Goal: Task Accomplishment & Management: Complete application form

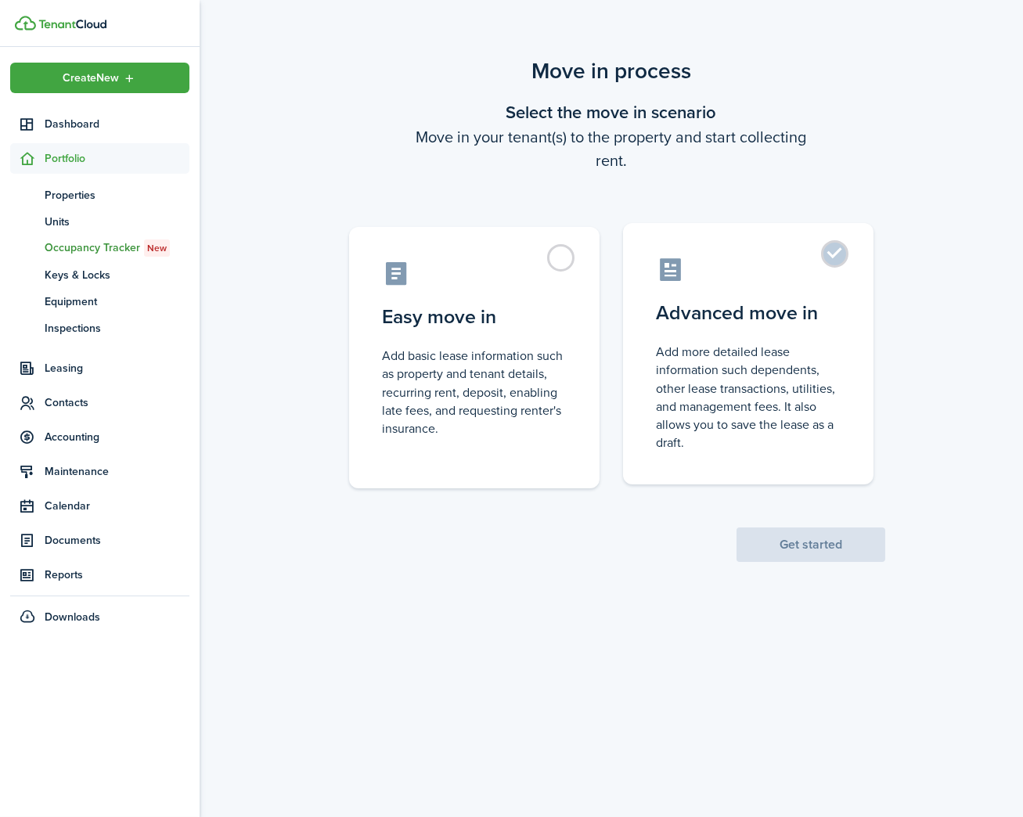
click at [744, 284] on label "Advanced move in Add more detailed lease information such dependents, other lea…" at bounding box center [748, 353] width 250 height 261
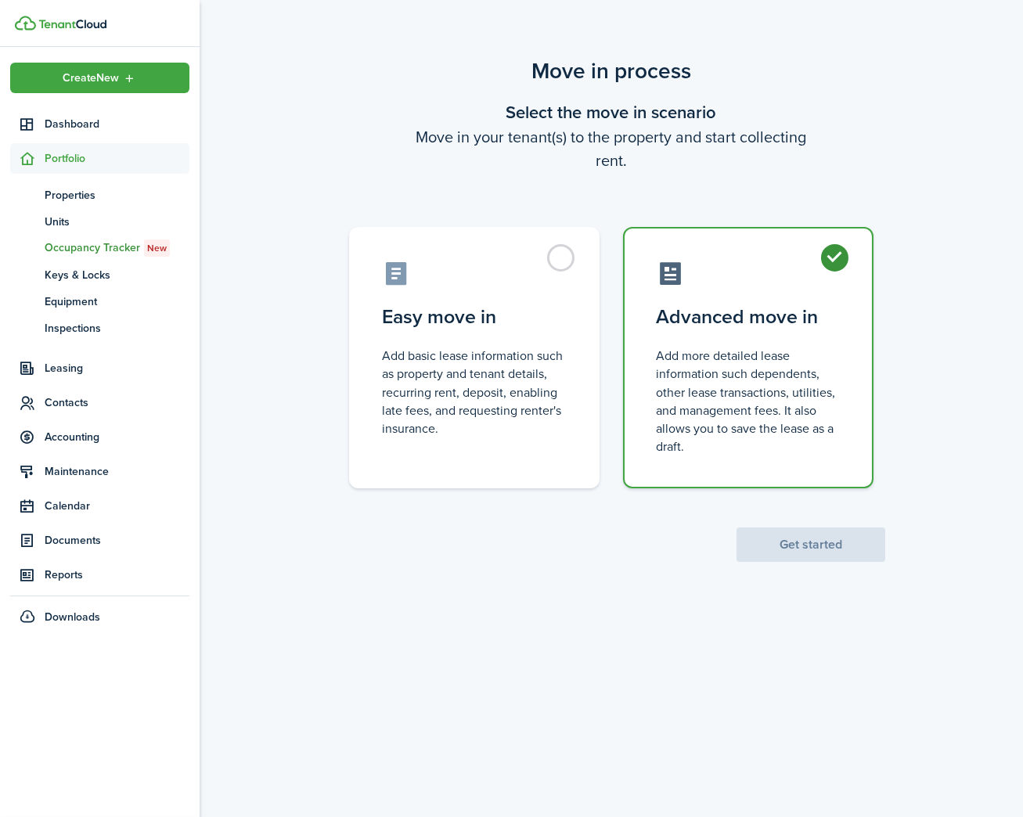
radio input "true"
click at [840, 539] on button "Get started" at bounding box center [810, 544] width 149 height 34
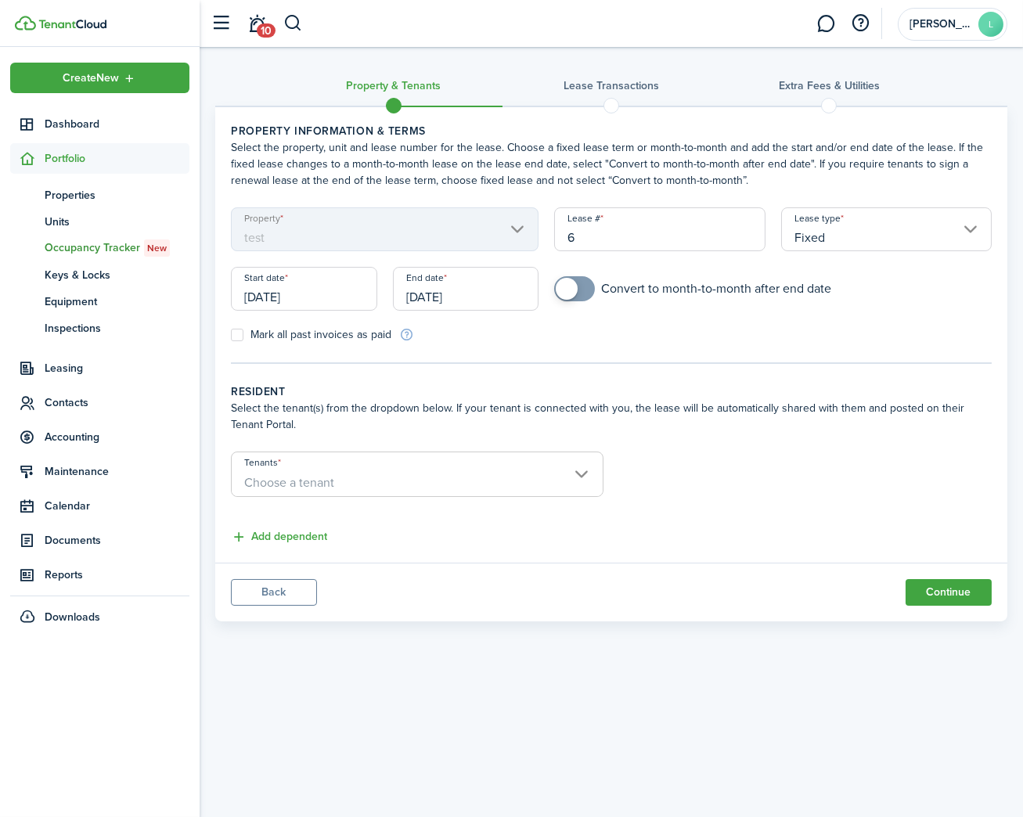
click at [504, 473] on span "Choose a tenant" at bounding box center [417, 483] width 371 height 27
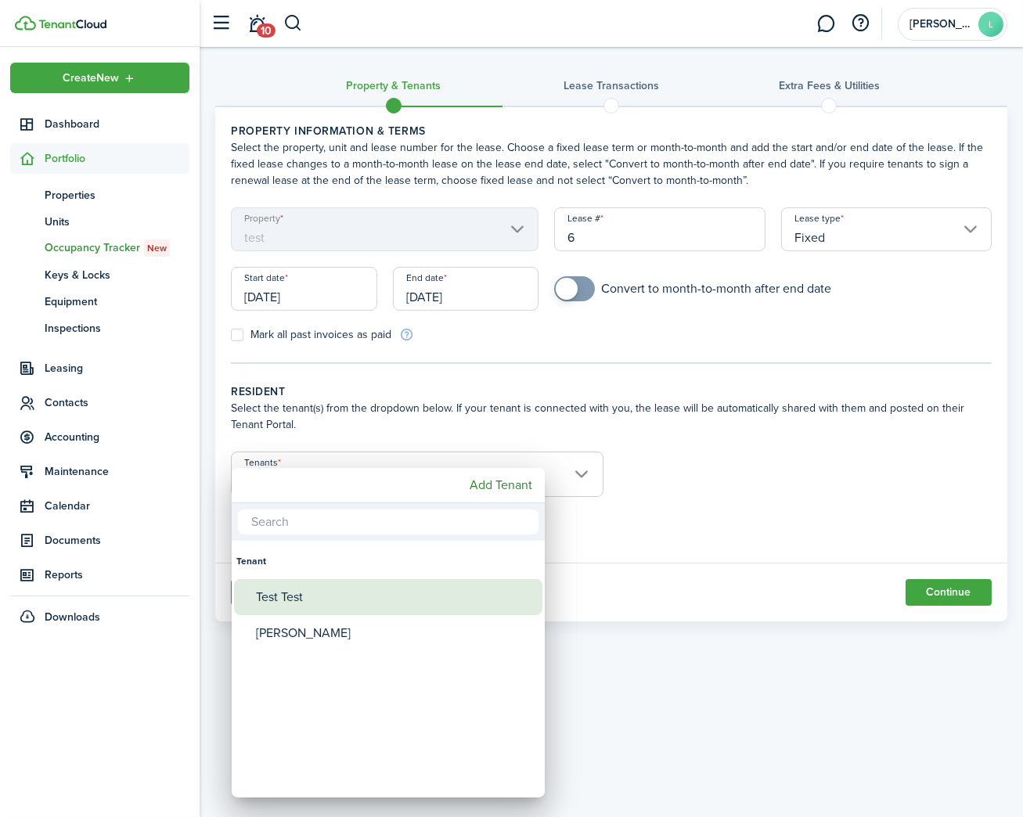
click at [352, 601] on div "Test Test" at bounding box center [394, 597] width 277 height 36
type input "Test Test"
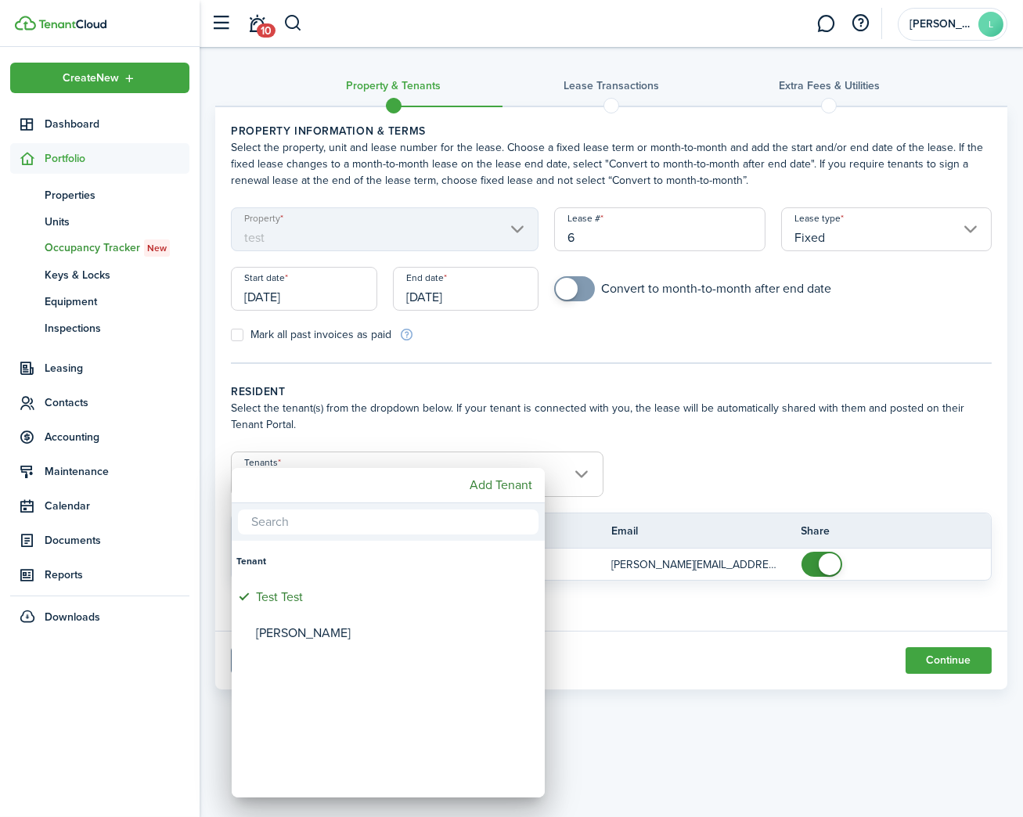
click at [722, 630] on div at bounding box center [511, 408] width 1273 height 1067
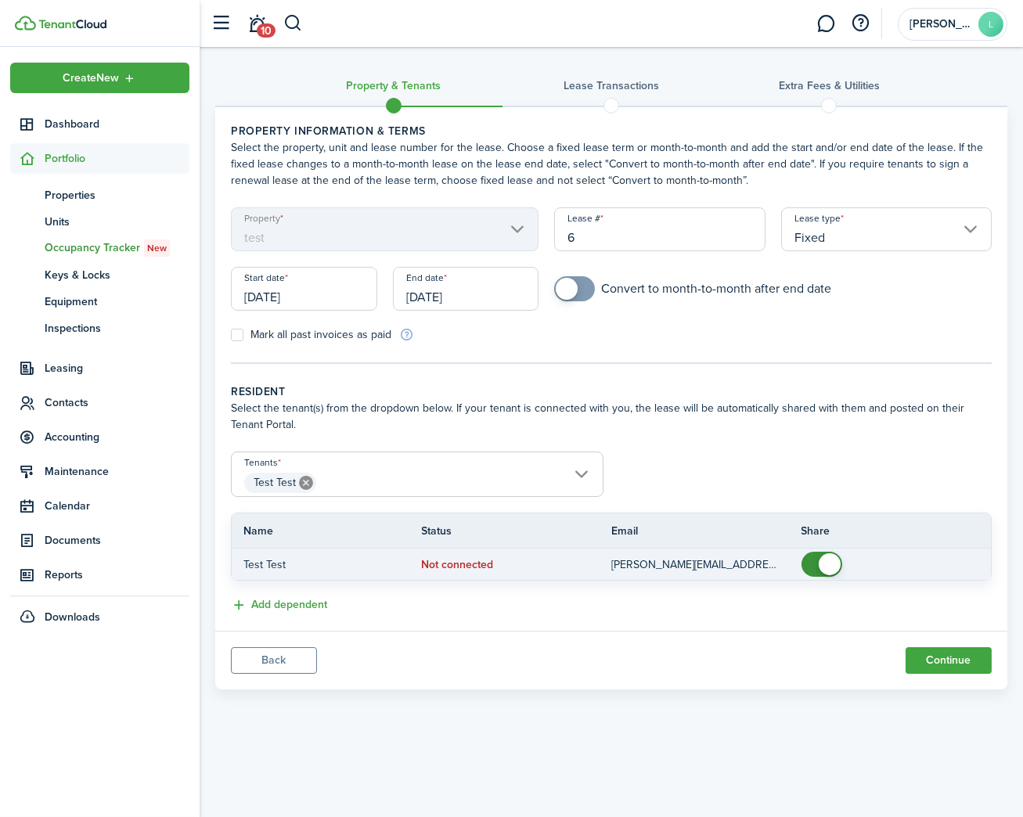
click at [469, 559] on status "Not connected" at bounding box center [458, 565] width 72 height 13
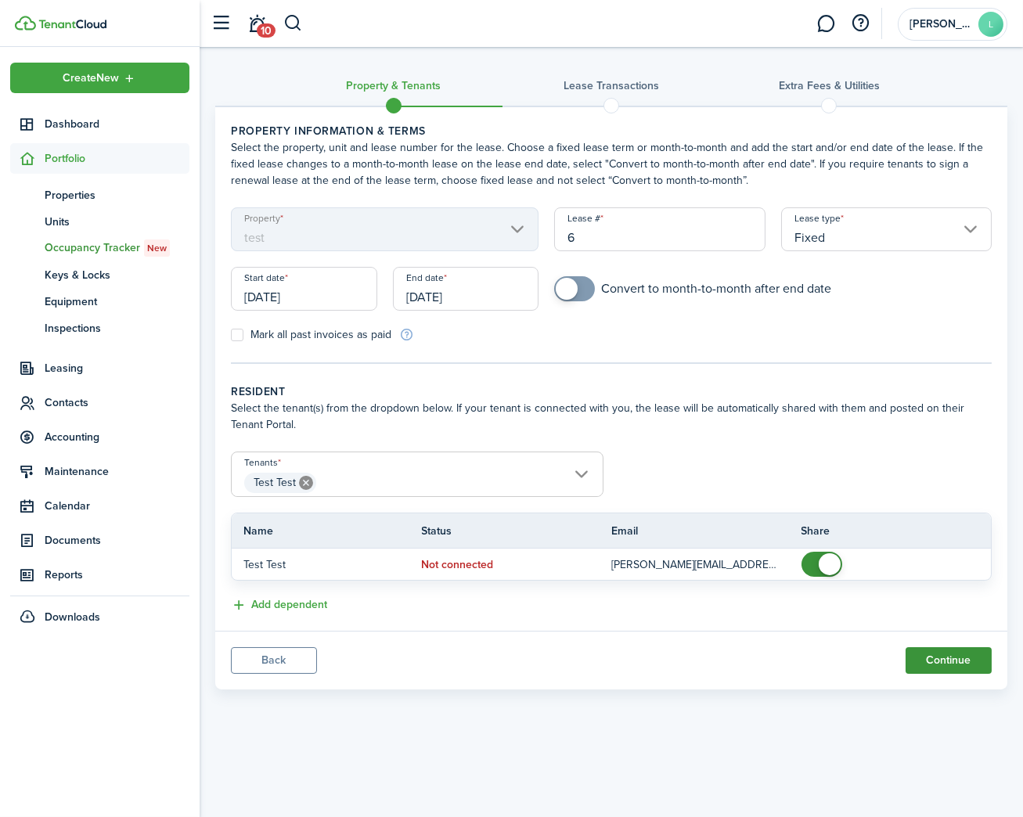
click at [917, 650] on button "Continue" at bounding box center [948, 660] width 86 height 27
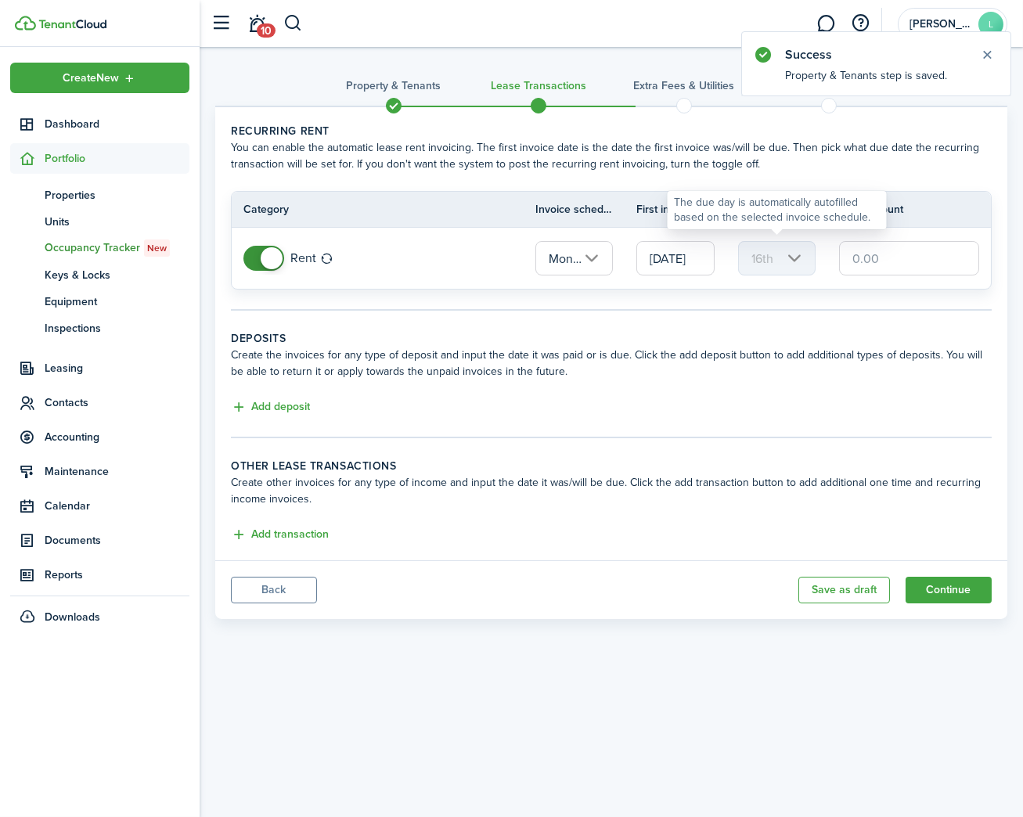
drag, startPoint x: 901, startPoint y: 263, endPoint x: 739, endPoint y: 246, distance: 162.9
click at [739, 246] on tr "Rent Monthly [DATE] 16th" at bounding box center [611, 258] width 759 height 61
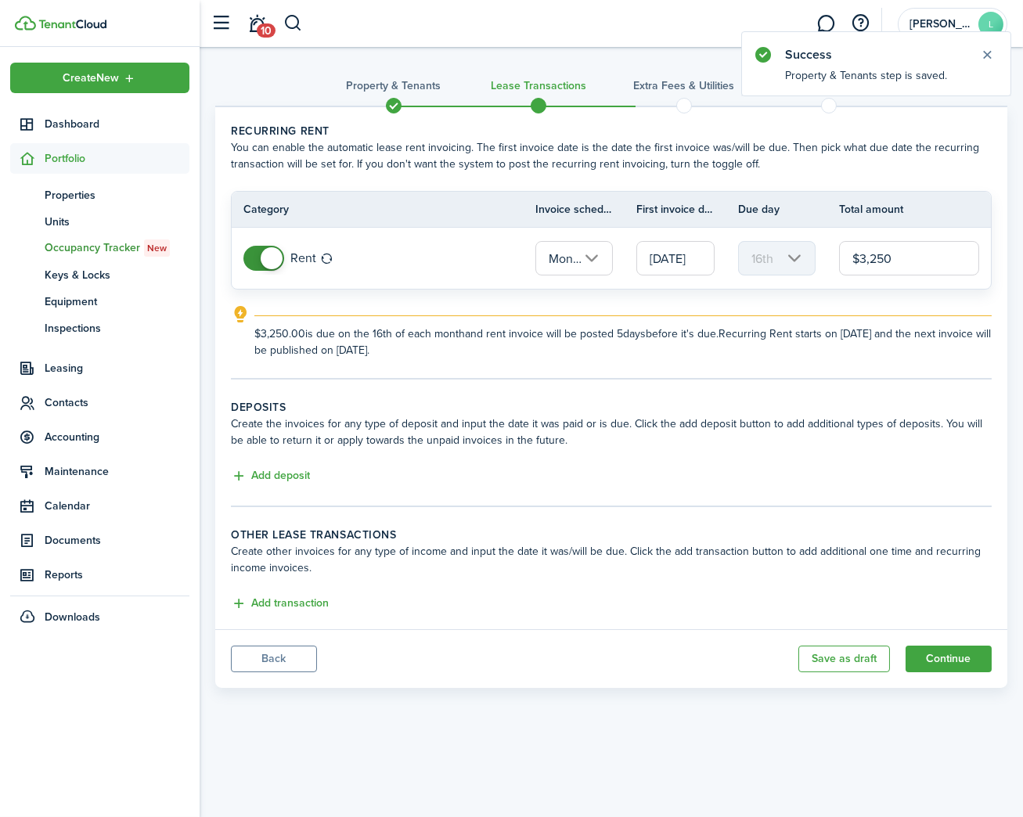
type input "$3,250.00"
click at [297, 472] on button "Add deposit" at bounding box center [270, 476] width 79 height 18
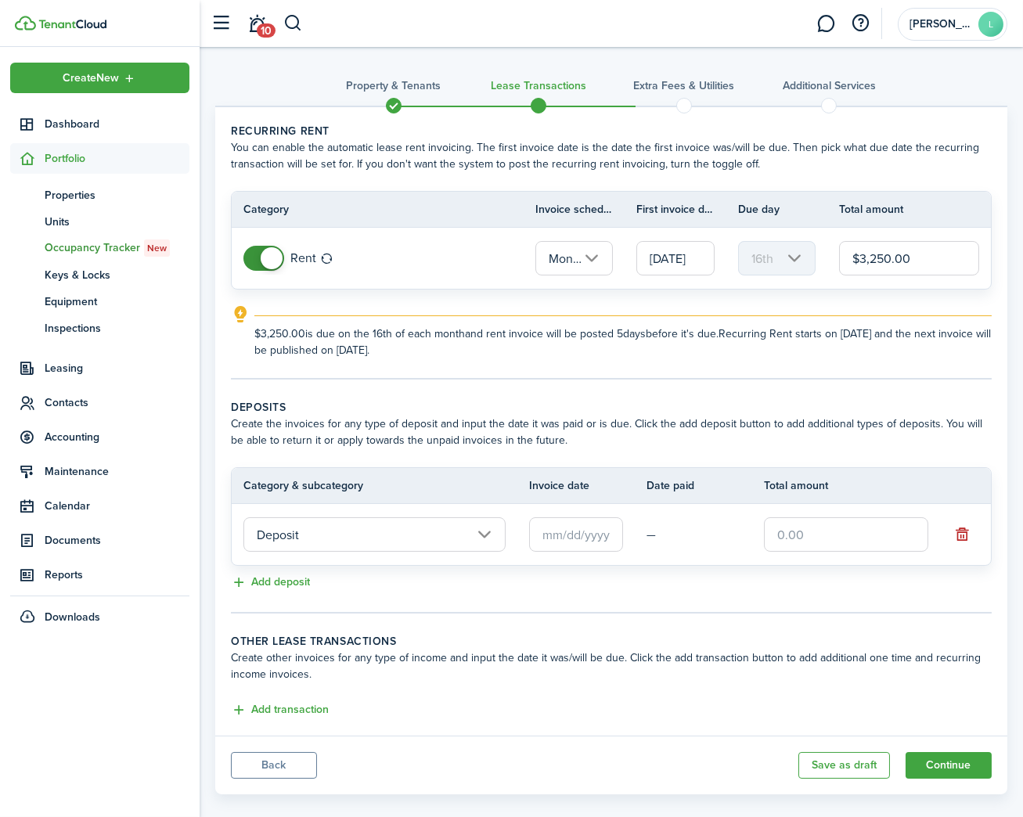
click at [487, 531] on input "Deposit" at bounding box center [374, 534] width 262 height 34
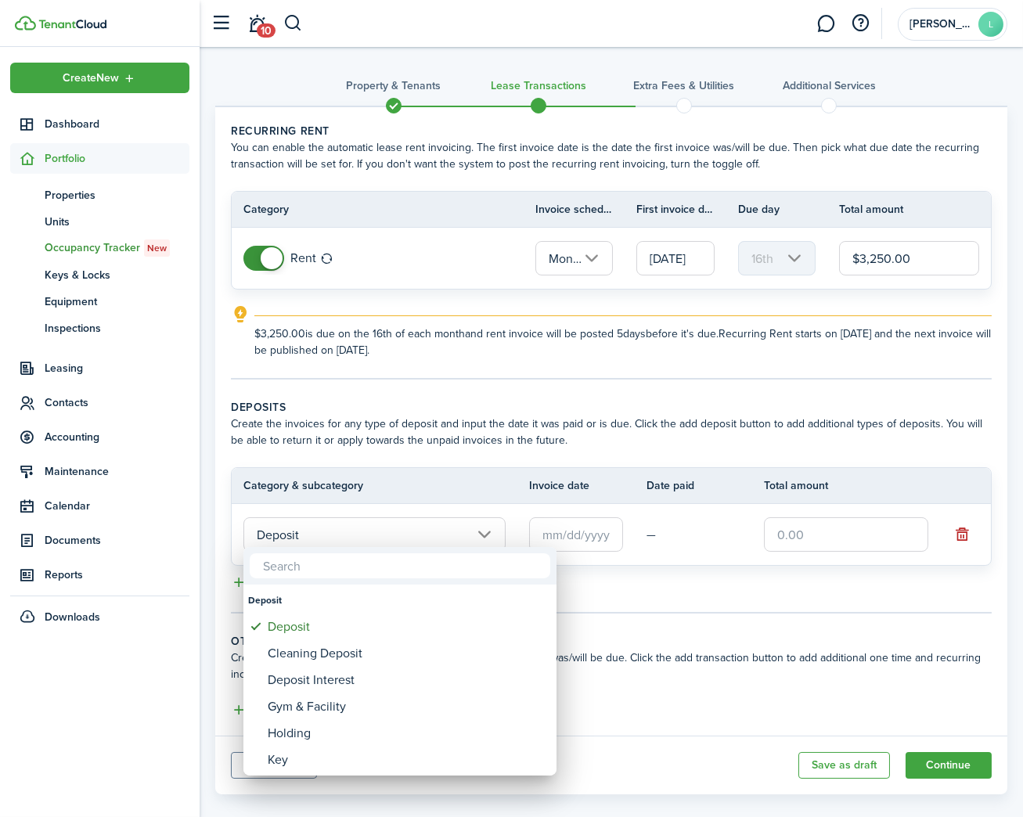
click at [575, 531] on div at bounding box center [511, 408] width 1273 height 1067
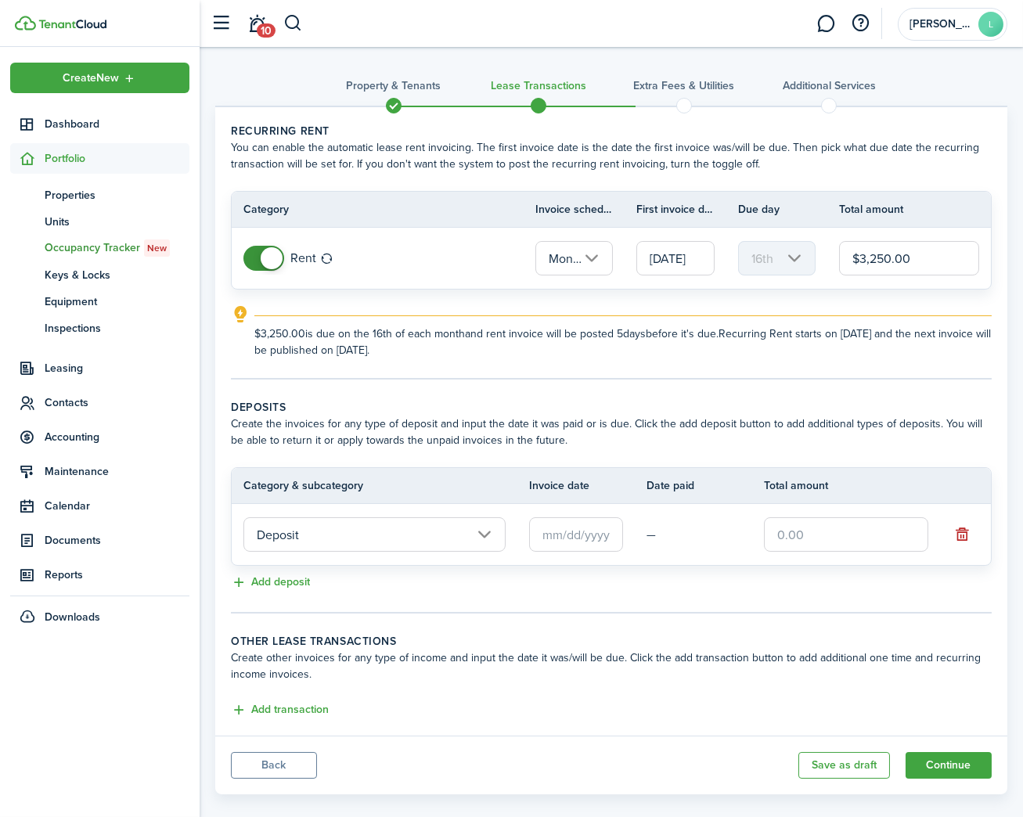
click at [578, 530] on input "text" at bounding box center [576, 534] width 94 height 34
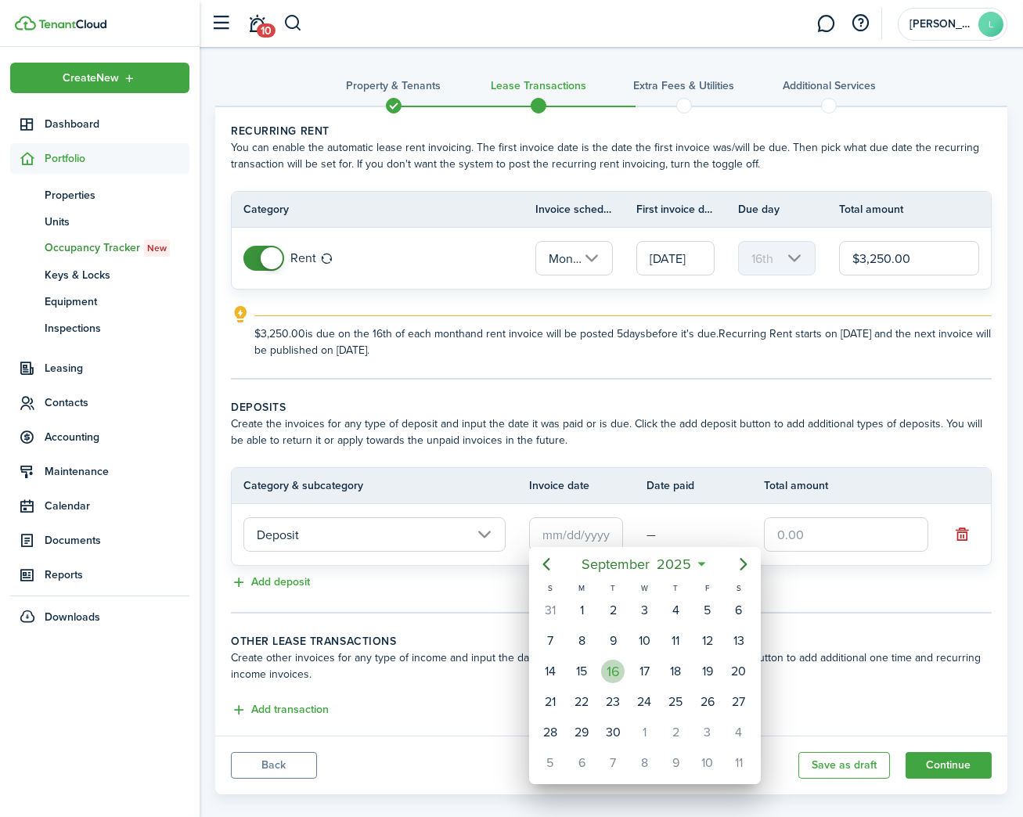
click at [618, 668] on div "16" at bounding box center [612, 671] width 23 height 23
type input "[DATE]"
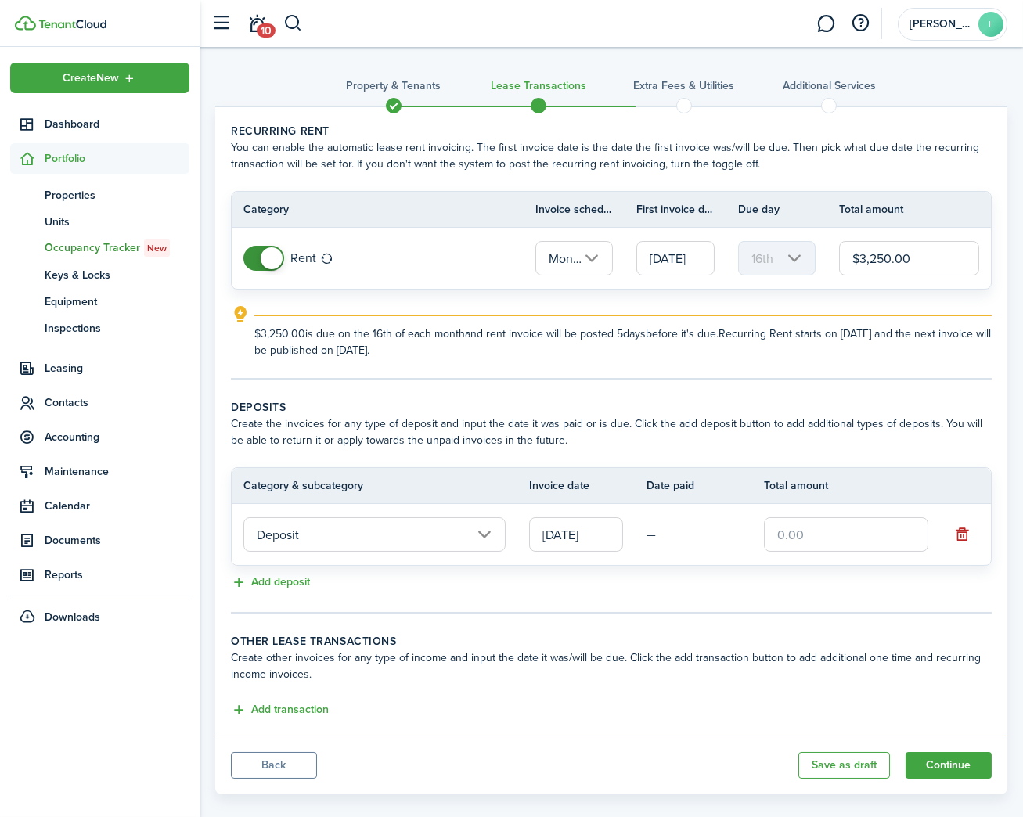
click at [809, 523] on input "text" at bounding box center [846, 534] width 164 height 34
type input "$3,250.00"
click at [802, 670] on wizard-step-header-description "Create other invoices for any type of income and input the date it was/will be …" at bounding box center [611, 666] width 761 height 33
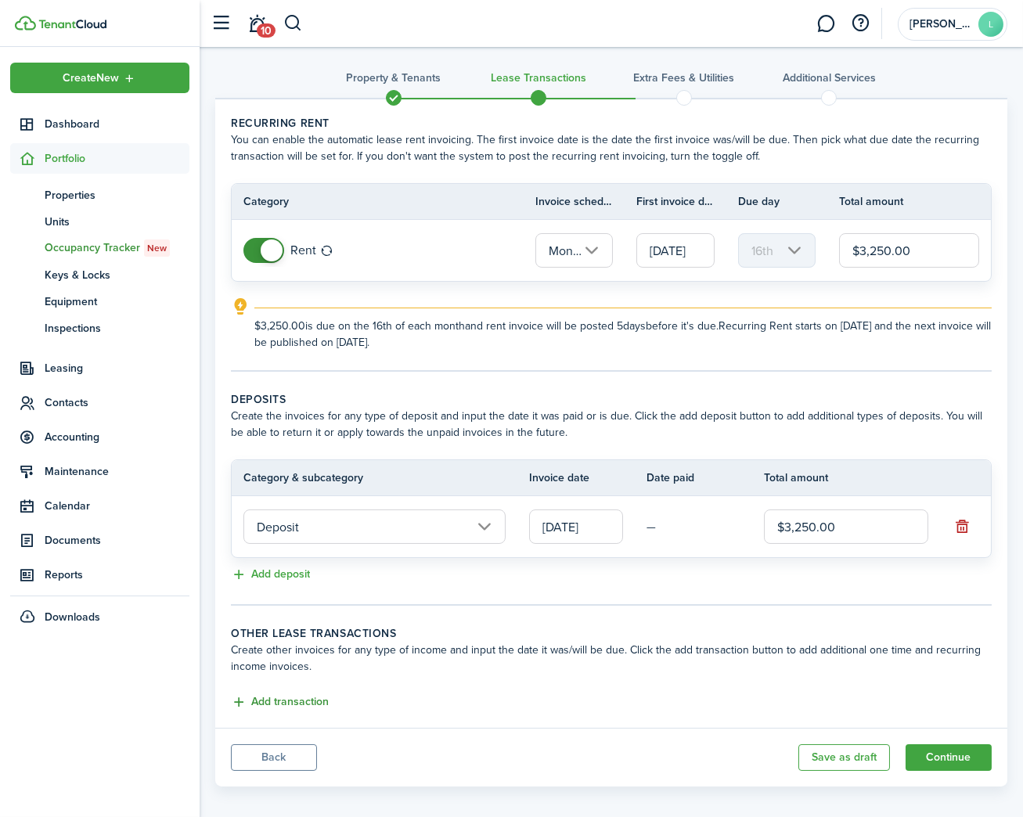
scroll to position [7, 0]
click at [268, 694] on button "Add transaction" at bounding box center [280, 703] width 98 height 18
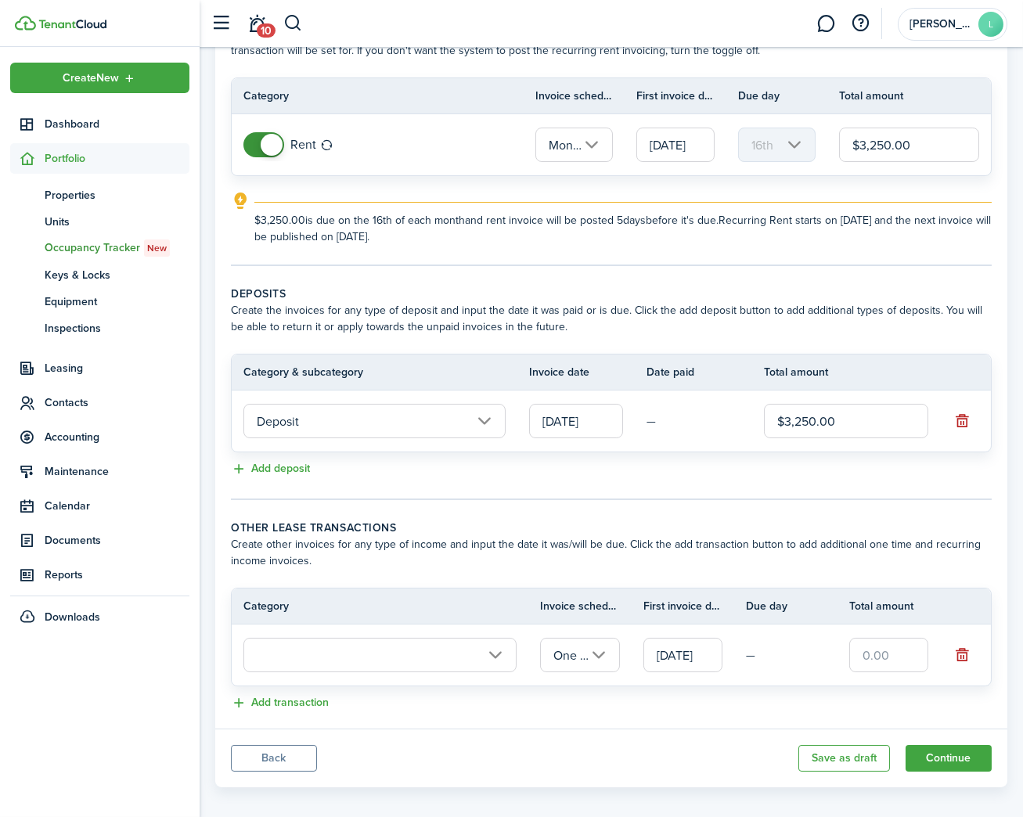
scroll to position [113, 0]
click at [506, 639] on input "text" at bounding box center [379, 656] width 273 height 34
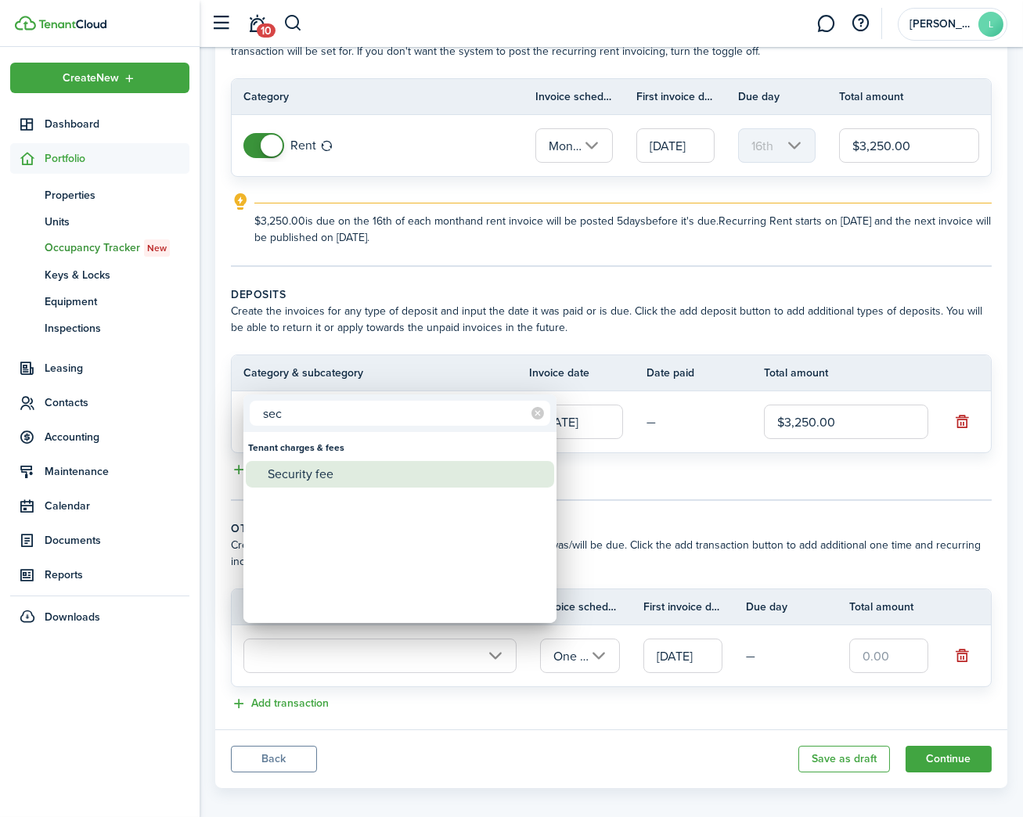
type input "sec"
click at [389, 481] on div "Security fee" at bounding box center [406, 474] width 277 height 27
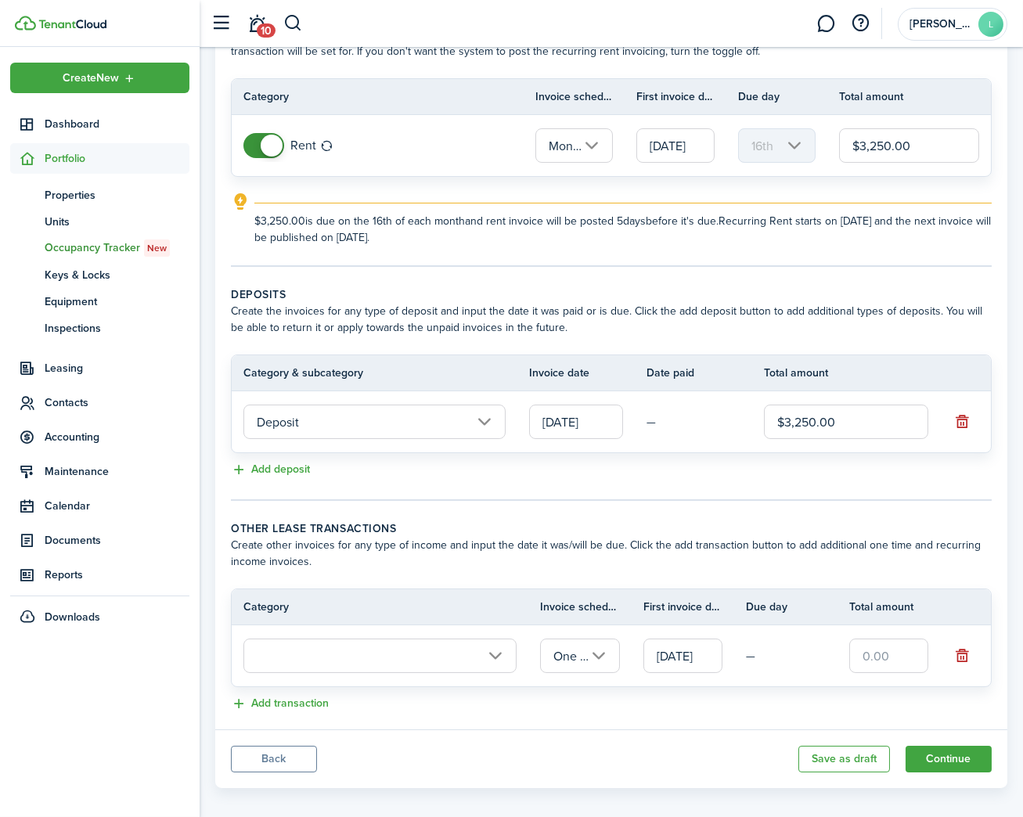
type input "Tenant charges & fees / Security fee"
click at [877, 650] on input "text" at bounding box center [888, 656] width 79 height 34
drag, startPoint x: 864, startPoint y: 638, endPoint x: 776, endPoint y: 621, distance: 89.2
click at [776, 625] on tr "Tenant charges & fees / Security fee One time [DATE] —" at bounding box center [611, 655] width 759 height 61
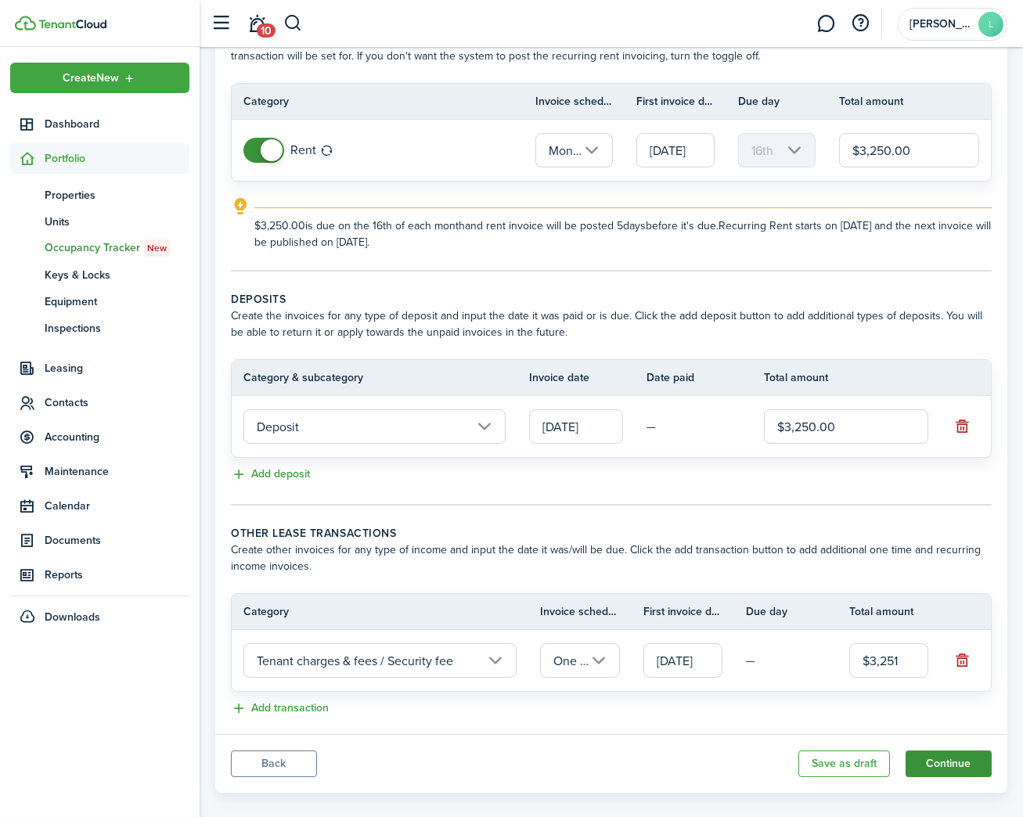
type input "$3,251.00"
click at [954, 750] on button "Continue" at bounding box center [948, 763] width 86 height 27
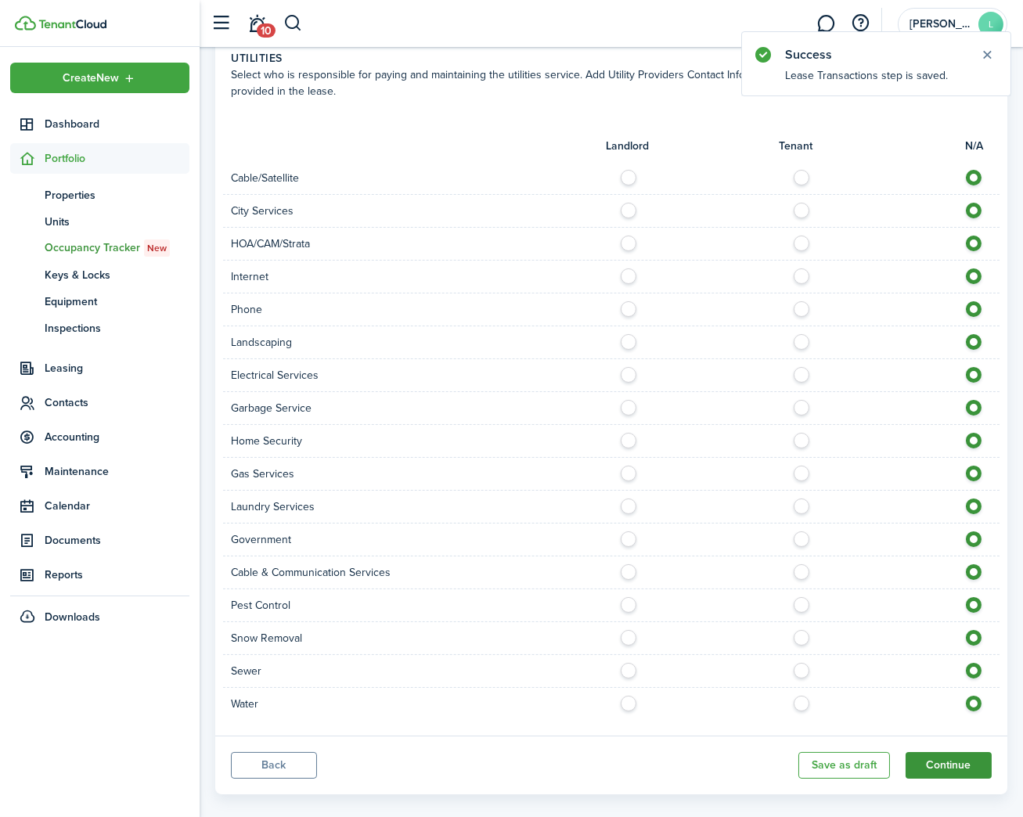
scroll to position [574, 0]
click at [953, 753] on button "Continue" at bounding box center [948, 766] width 86 height 27
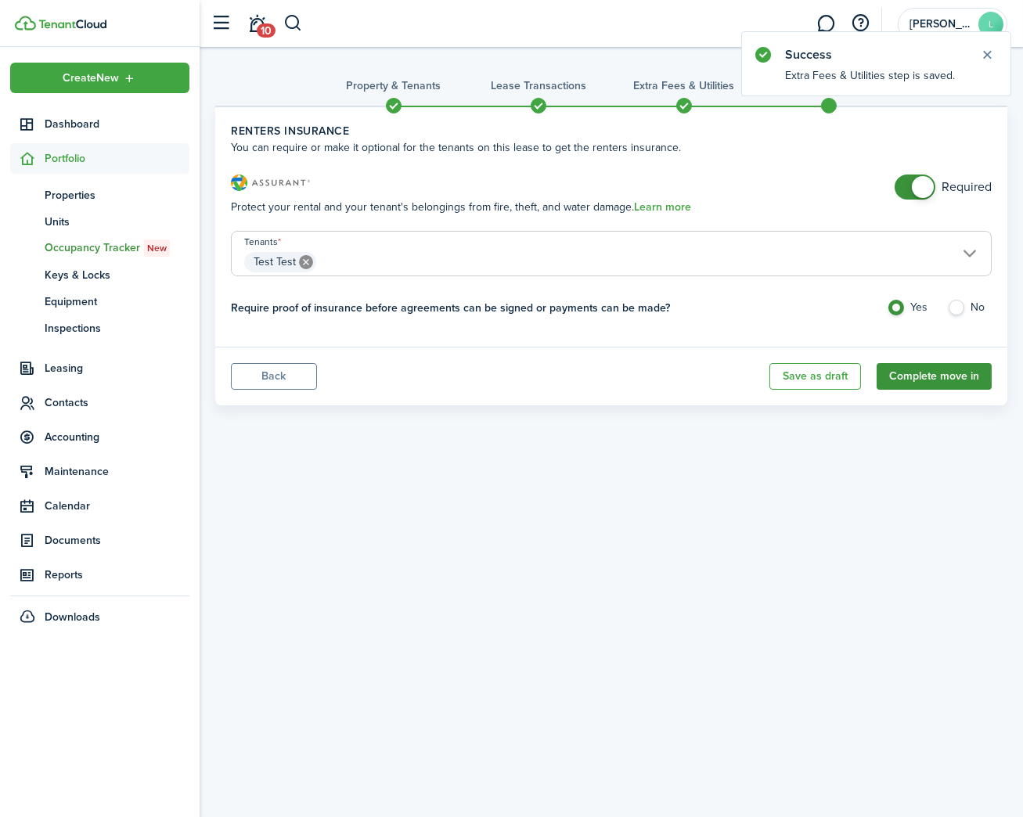
click at [947, 375] on button "Complete move in" at bounding box center [933, 376] width 115 height 27
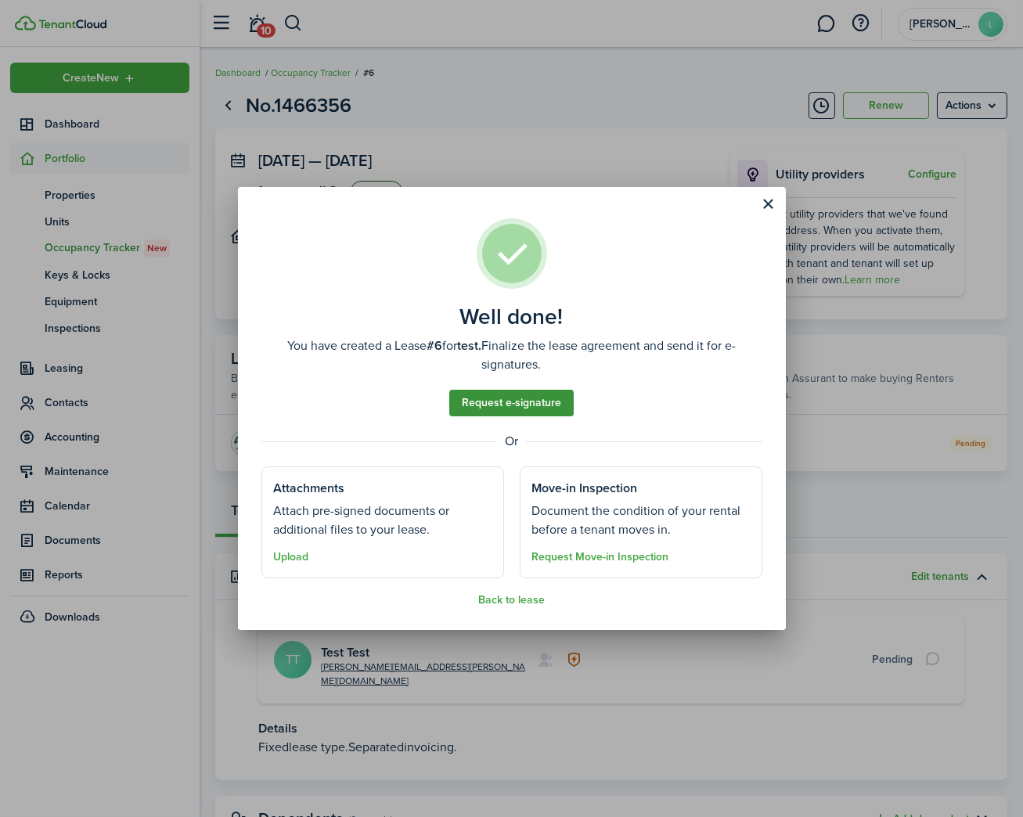
click at [504, 398] on link "Request e-signature" at bounding box center [511, 403] width 124 height 27
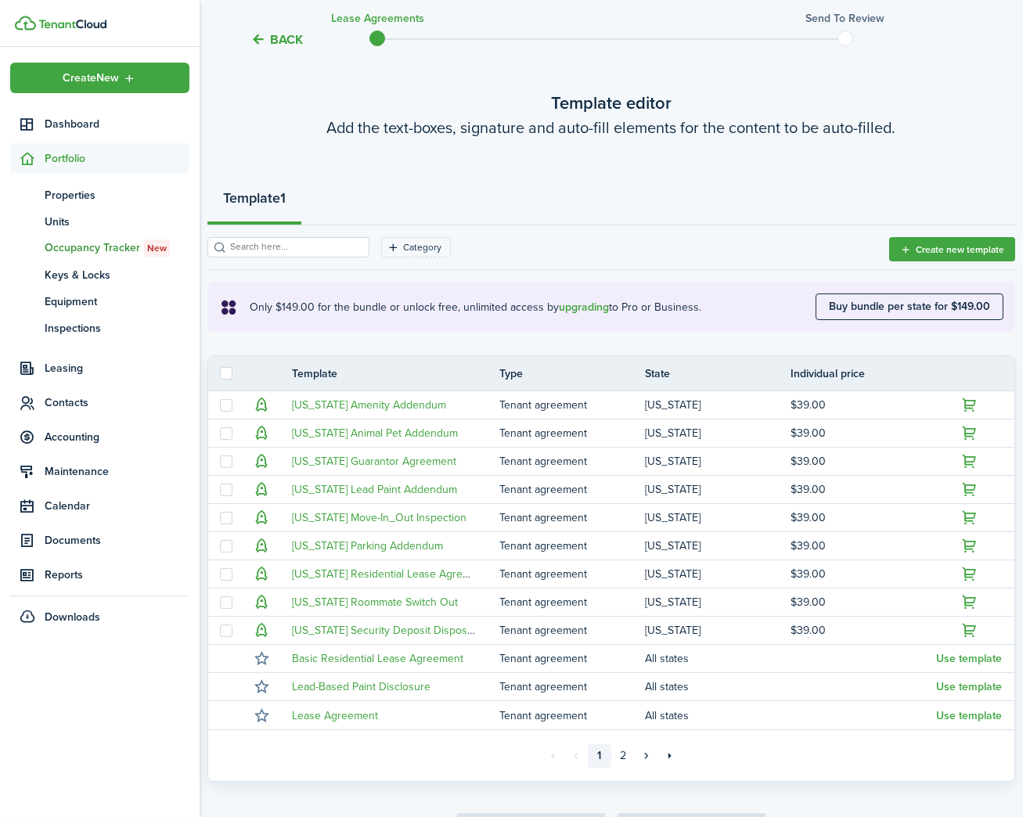
scroll to position [66, 0]
click at [628, 749] on link "2" at bounding box center [622, 756] width 23 height 23
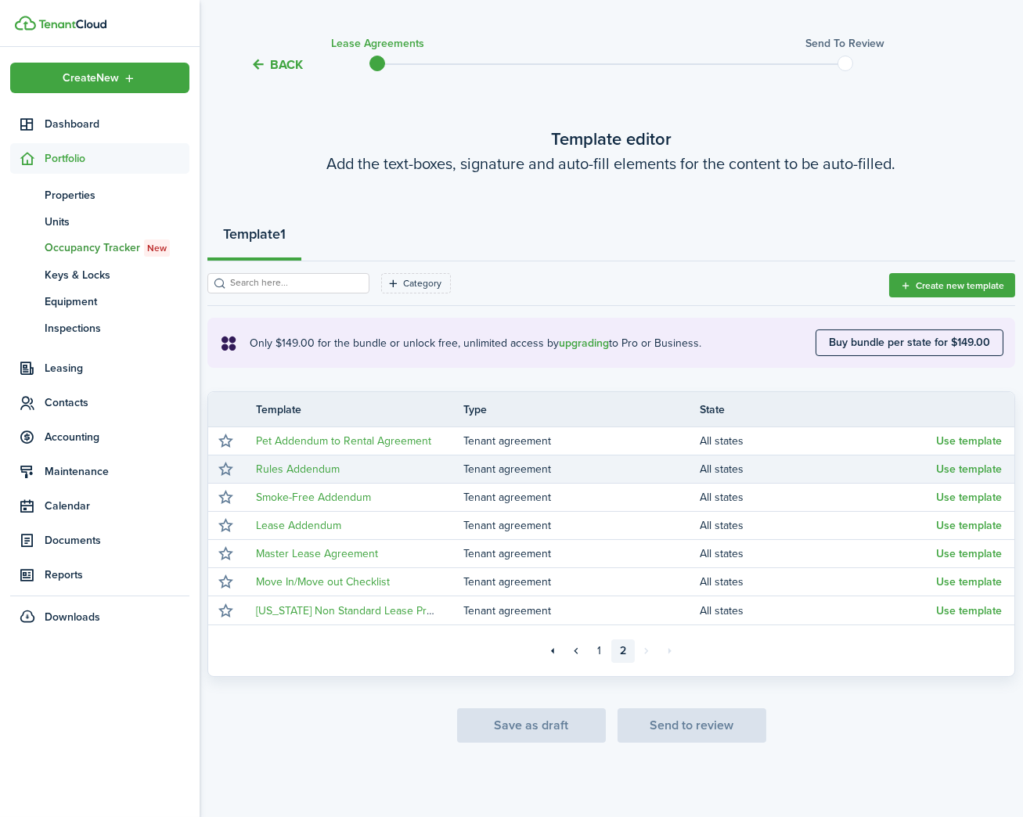
scroll to position [29, 0]
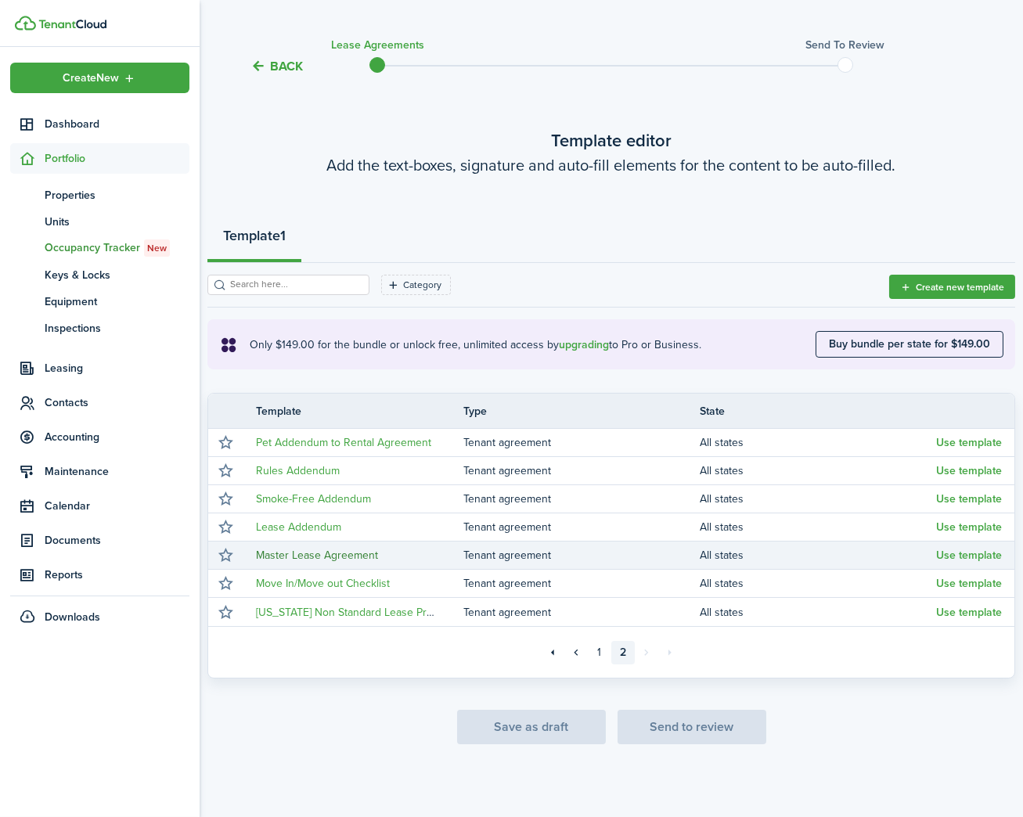
click at [305, 555] on link "Master Lease Agreement" at bounding box center [317, 555] width 122 height 16
click at [967, 550] on button "Use template" at bounding box center [969, 555] width 66 height 13
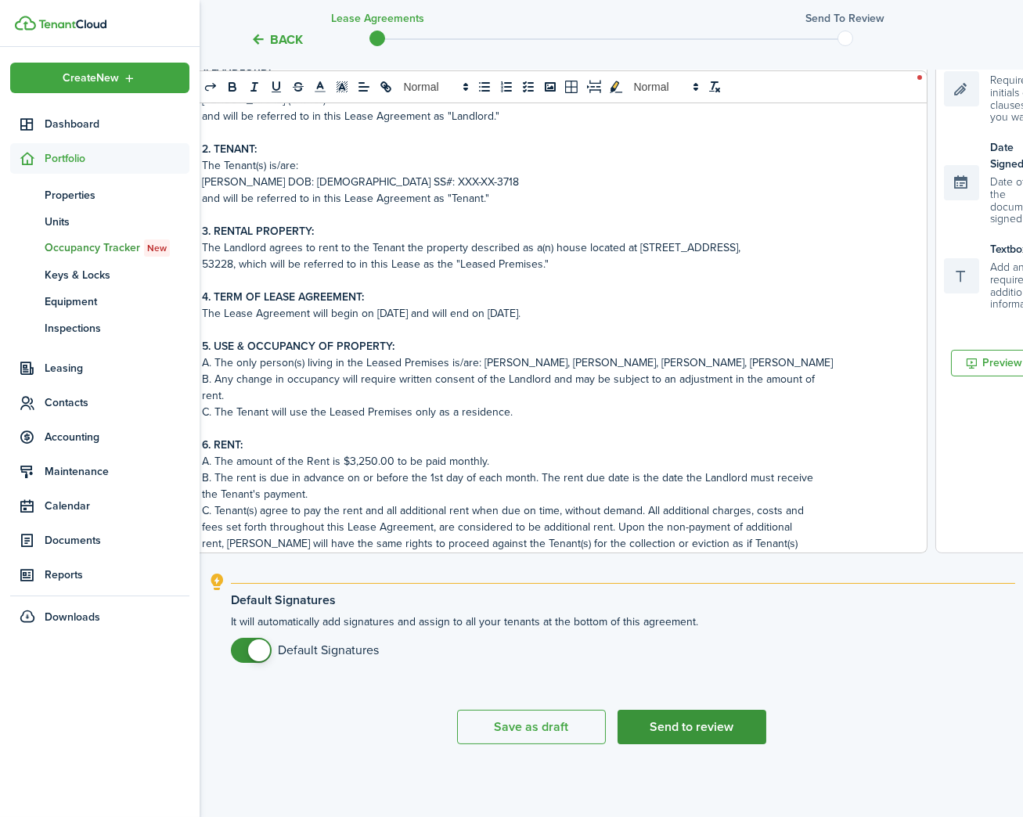
scroll to position [398, 0]
click at [694, 721] on button "Send to review" at bounding box center [691, 728] width 149 height 34
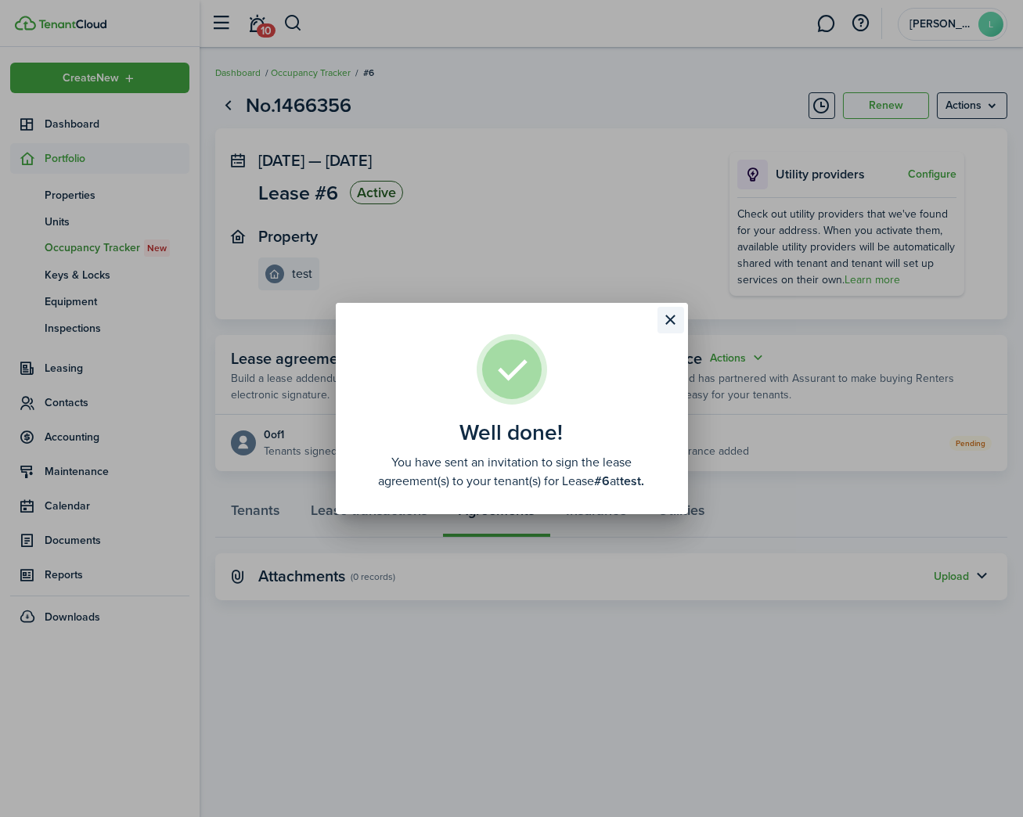
click at [669, 319] on button "Close modal" at bounding box center [670, 320] width 27 height 27
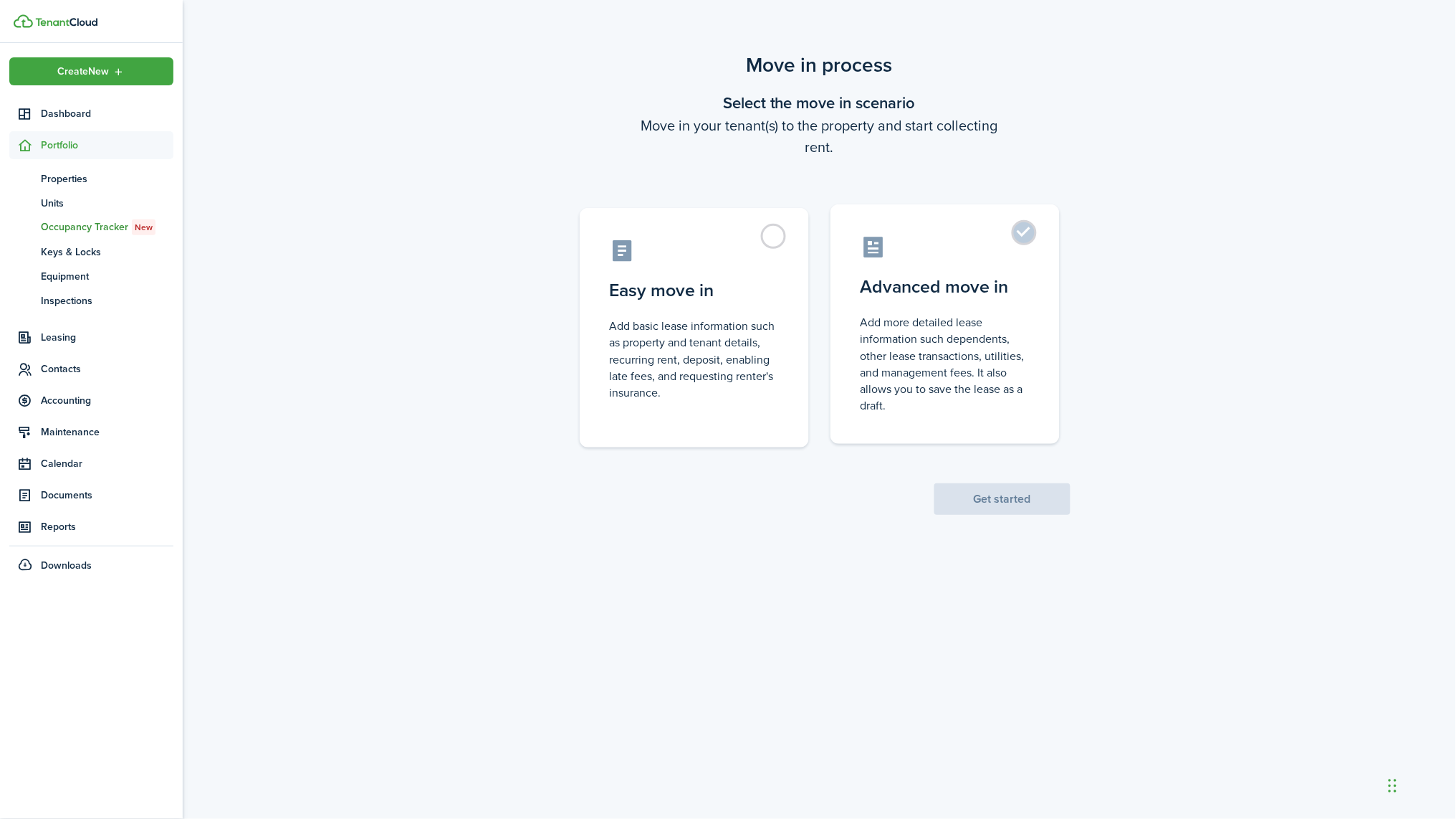
drag, startPoint x: 859, startPoint y: 268, endPoint x: 881, endPoint y: 281, distance: 25.6
click at [870, 276] on label "Advanced move in Add more detailed lease information such dependents, other lea…" at bounding box center [945, 323] width 229 height 239
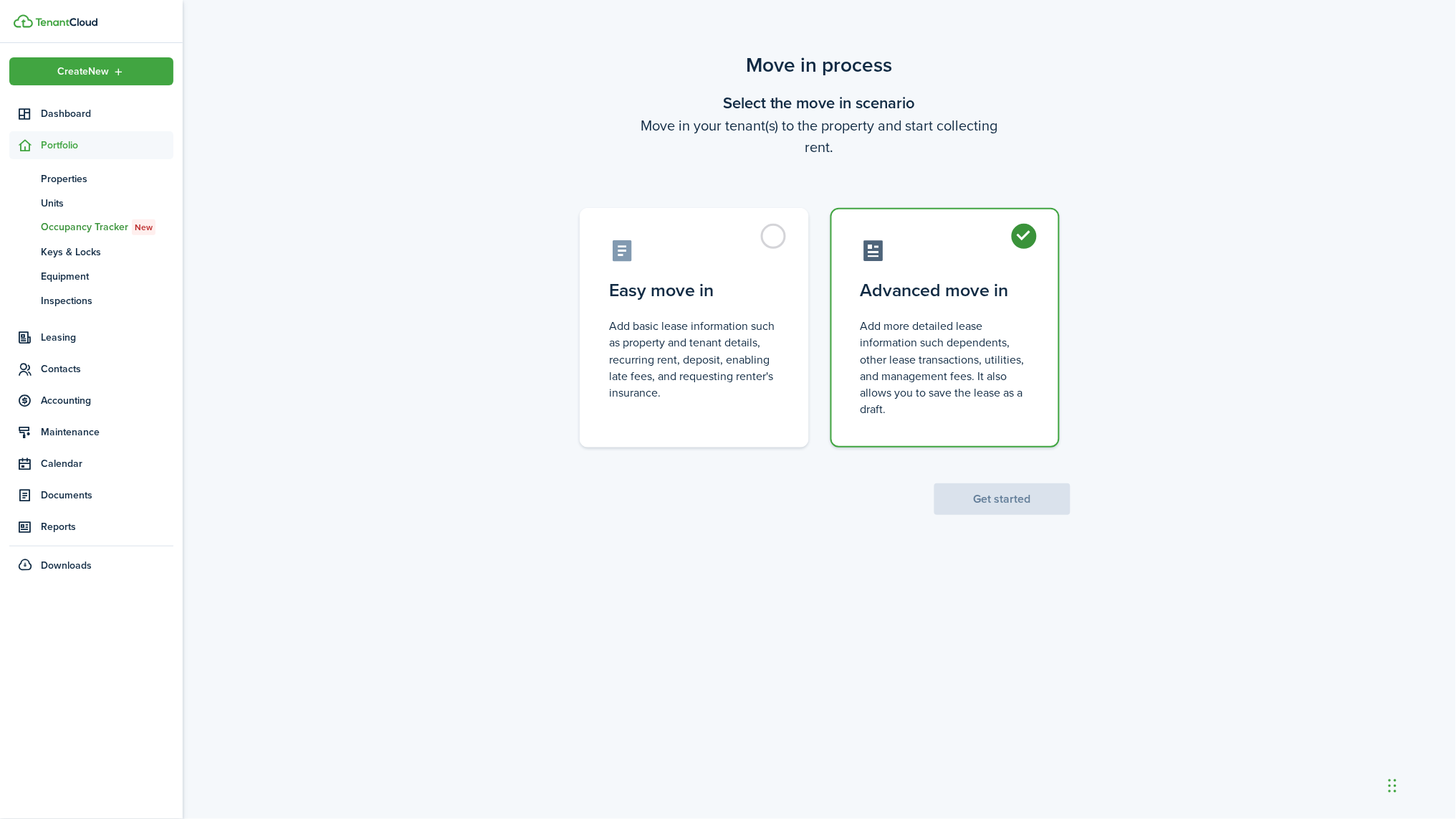
radio input "true"
click at [969, 489] on button "Get started" at bounding box center [1002, 498] width 136 height 31
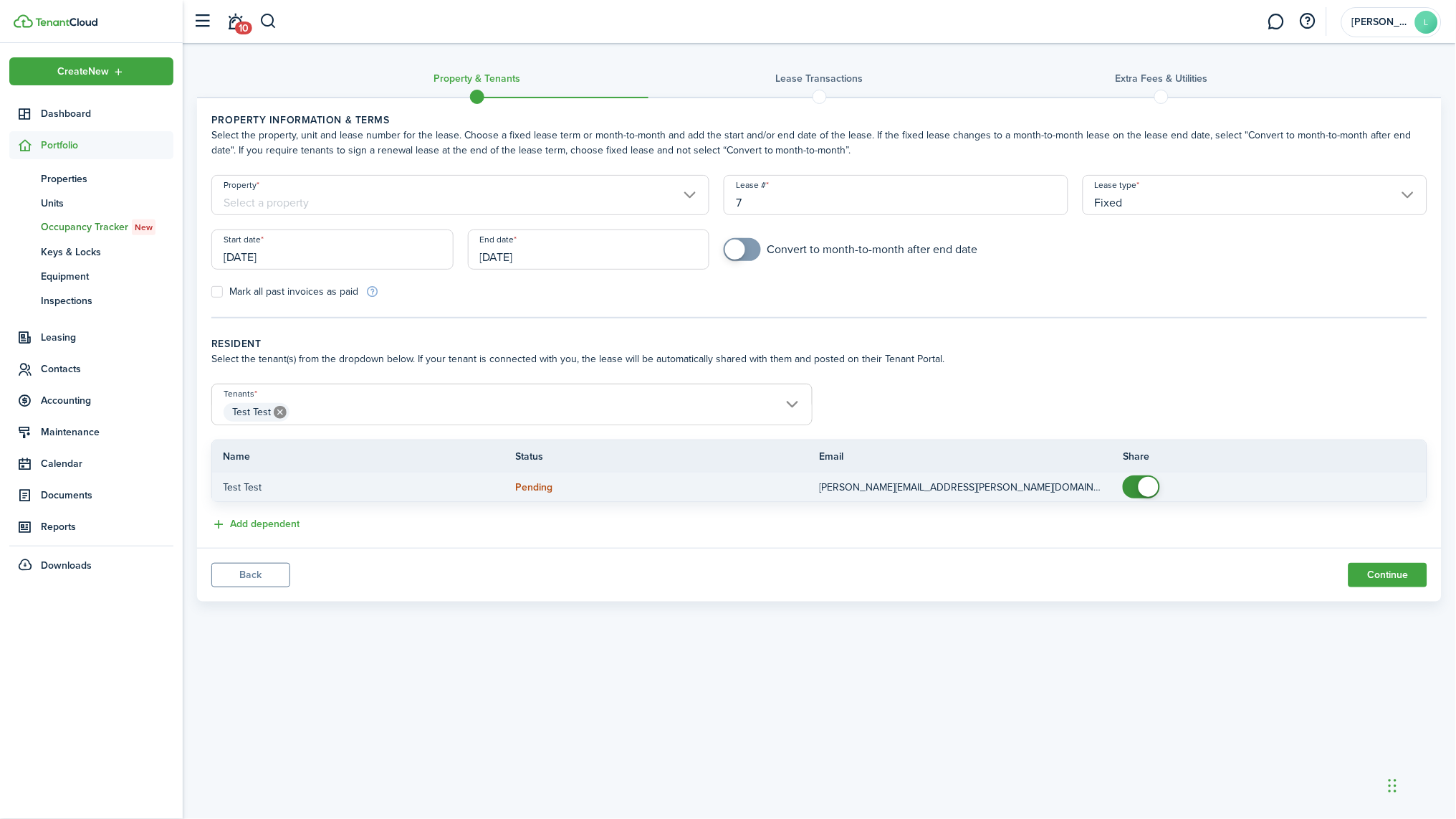
click at [549, 482] on status "Pending" at bounding box center [534, 487] width 38 height 12
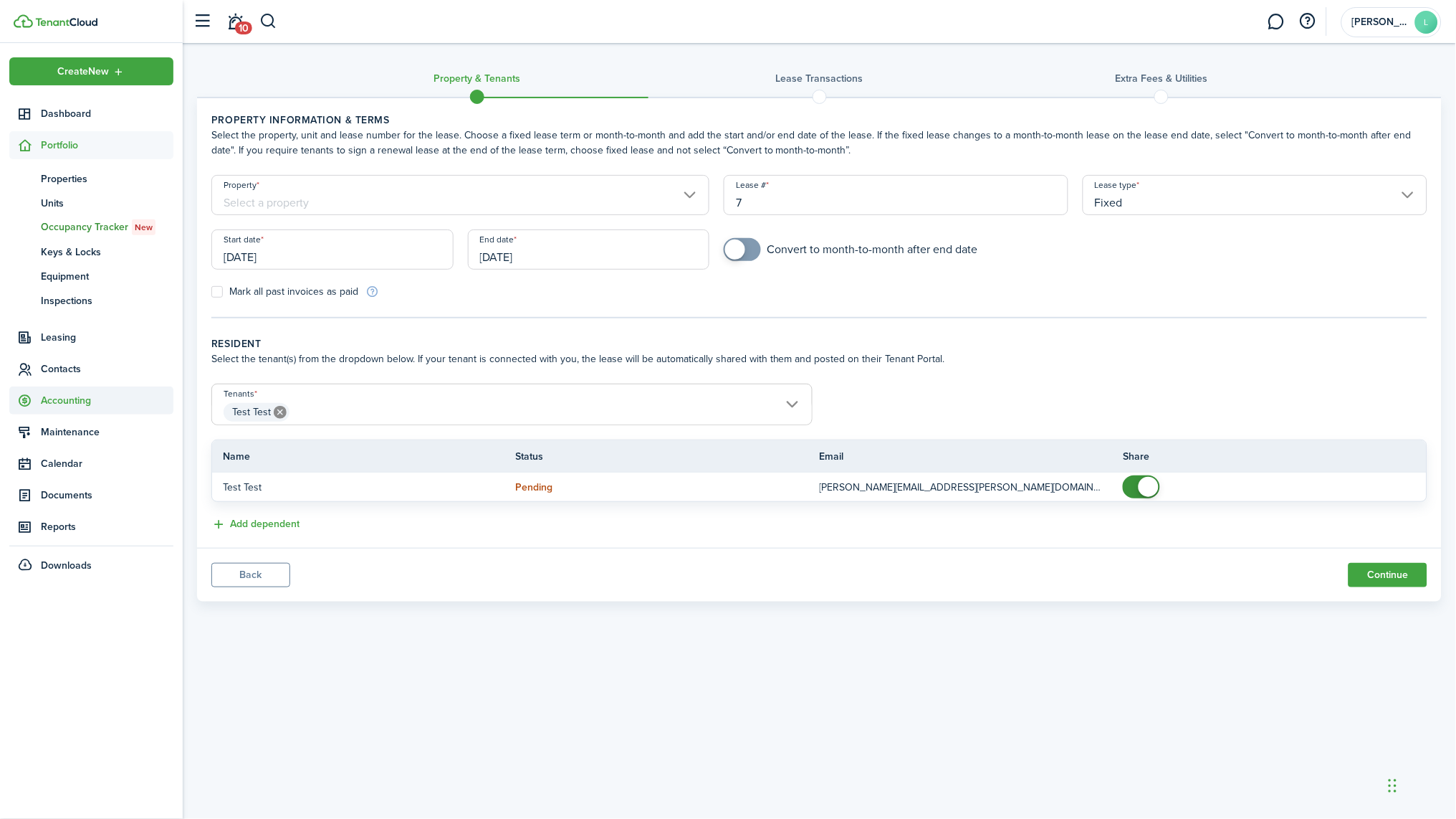
click at [57, 394] on span "Accounting" at bounding box center [107, 400] width 133 height 15
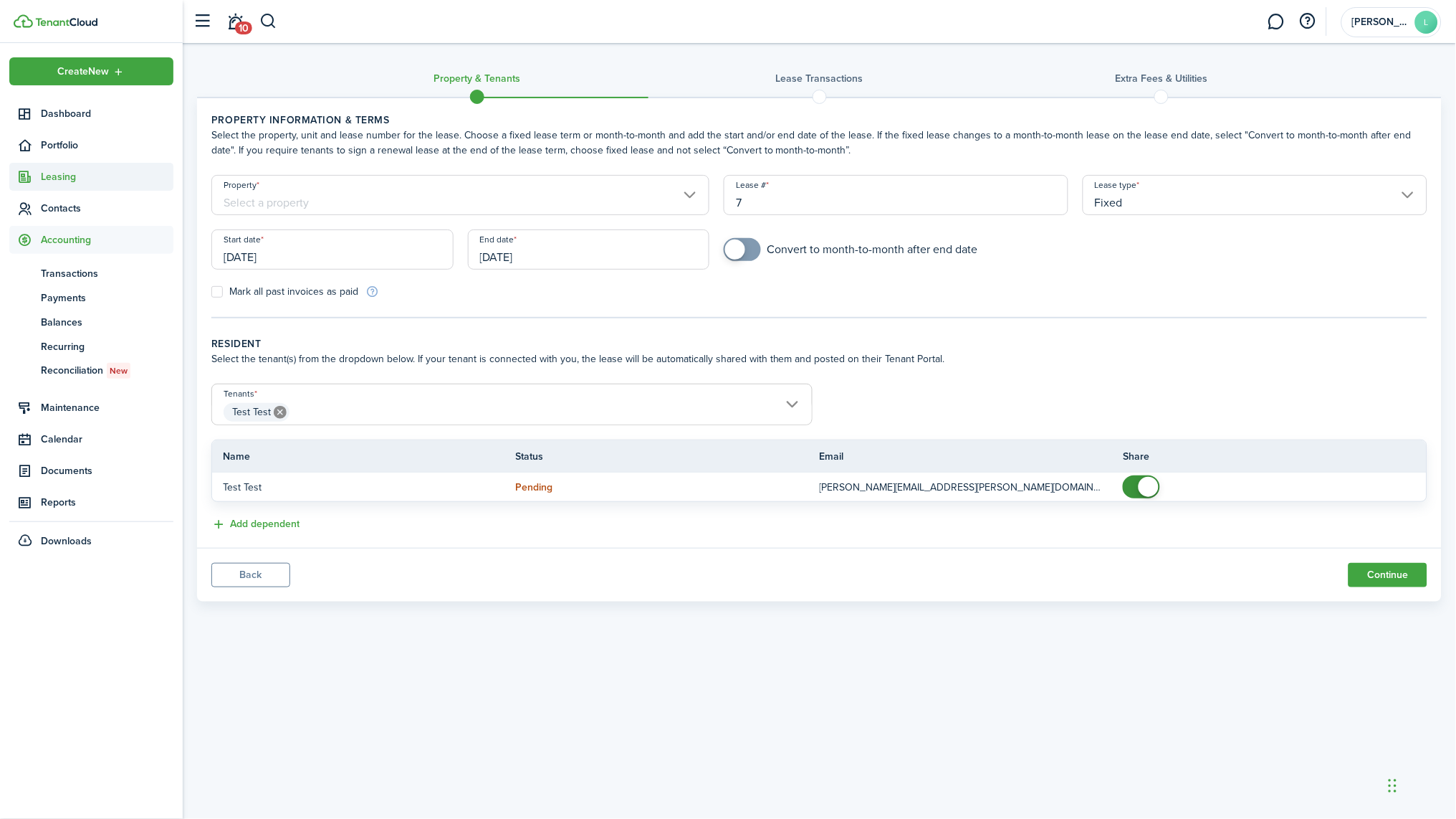
click at [60, 178] on span "Leasing" at bounding box center [107, 177] width 133 height 15
click at [60, 213] on span "Applications" at bounding box center [107, 210] width 133 height 15
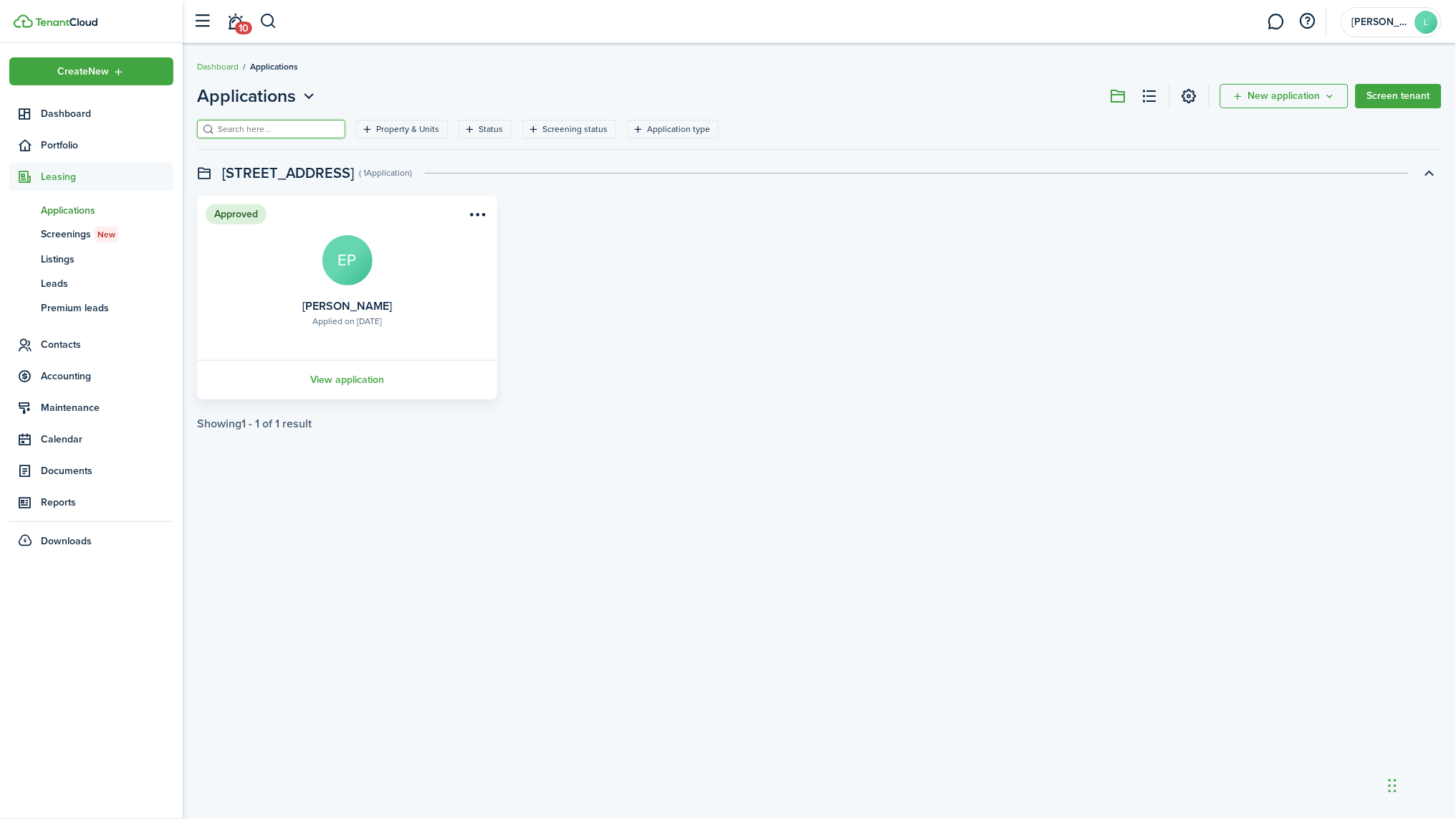
click at [292, 126] on input "search" at bounding box center [277, 129] width 126 height 14
click at [1156, 98] on button at bounding box center [1150, 96] width 25 height 25
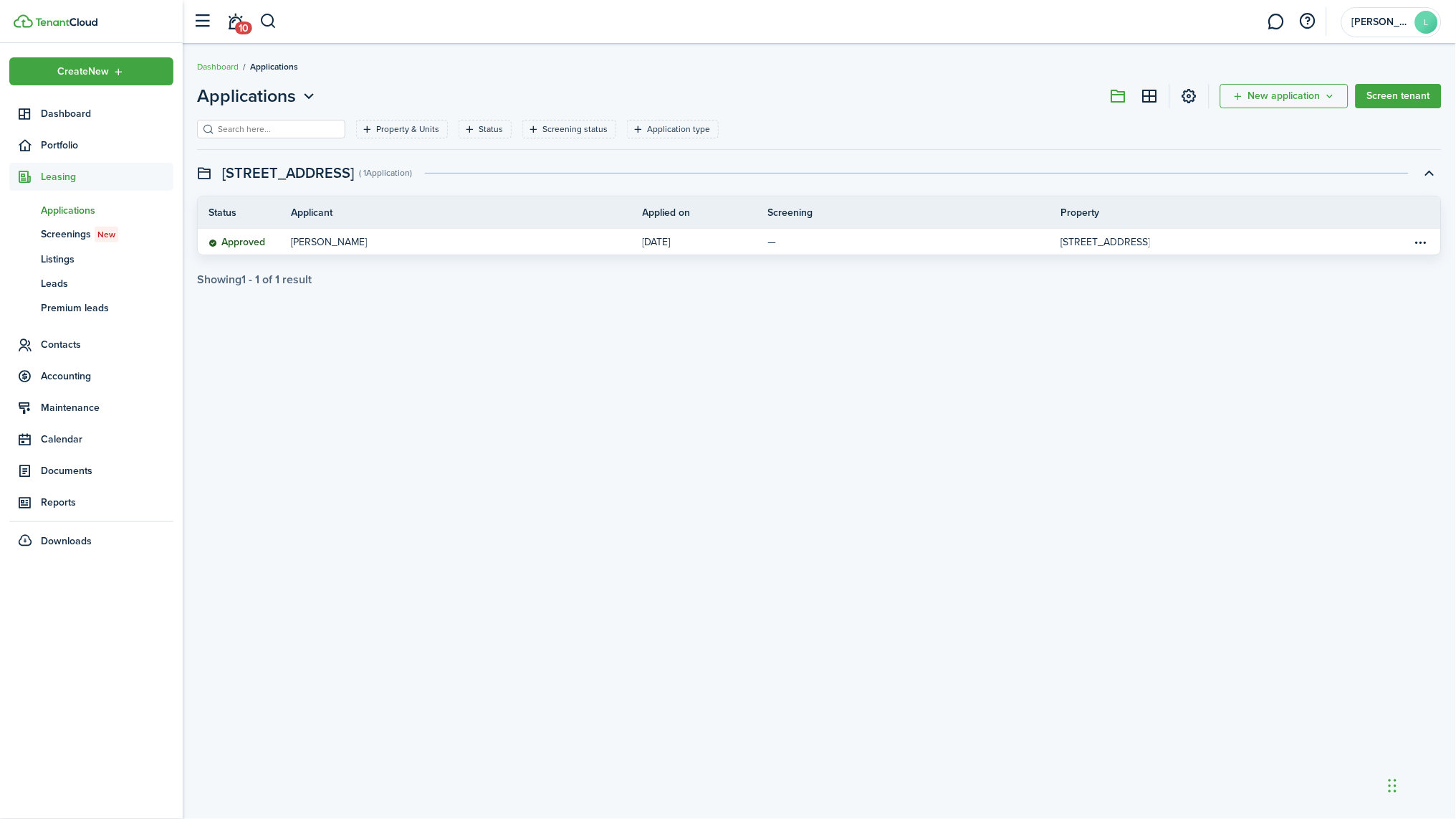
click at [1205, 101] on header-page-settings at bounding box center [1190, 96] width 40 height 25
click at [1201, 101] on link at bounding box center [1190, 96] width 25 height 25
click at [543, 121] on div "Applications New application Screen tenant Property & Units Status Screening st…" at bounding box center [820, 184] width 1274 height 202
click at [544, 127] on filter-tag-label "Screening status" at bounding box center [574, 129] width 65 height 13
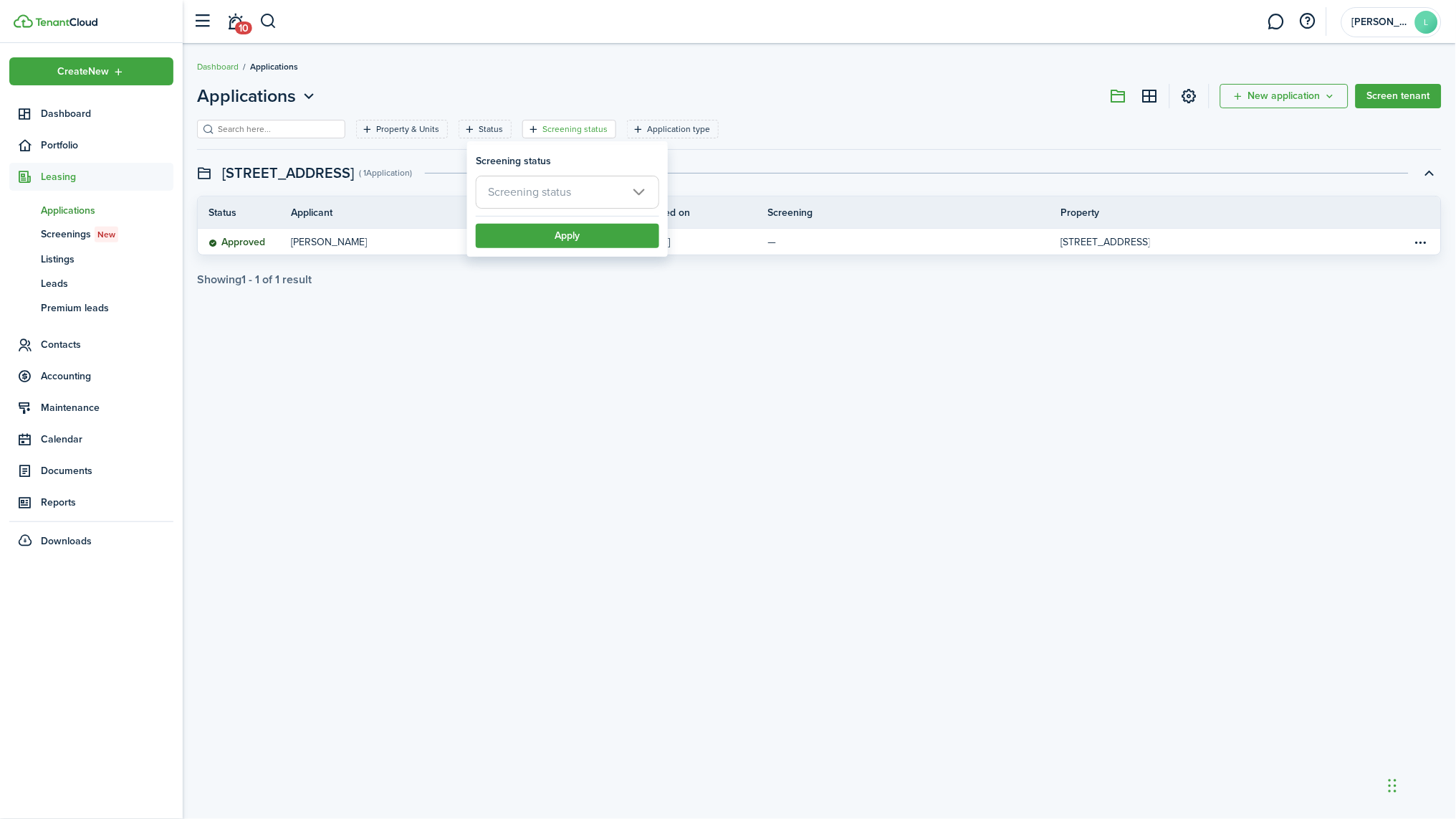
click at [548, 127] on filter-tag-label "Screening status" at bounding box center [574, 129] width 65 height 13
click at [589, 123] on filter-tag-label "Screening status" at bounding box center [574, 129] width 65 height 13
click at [581, 183] on span "Screening status" at bounding box center [567, 192] width 182 height 31
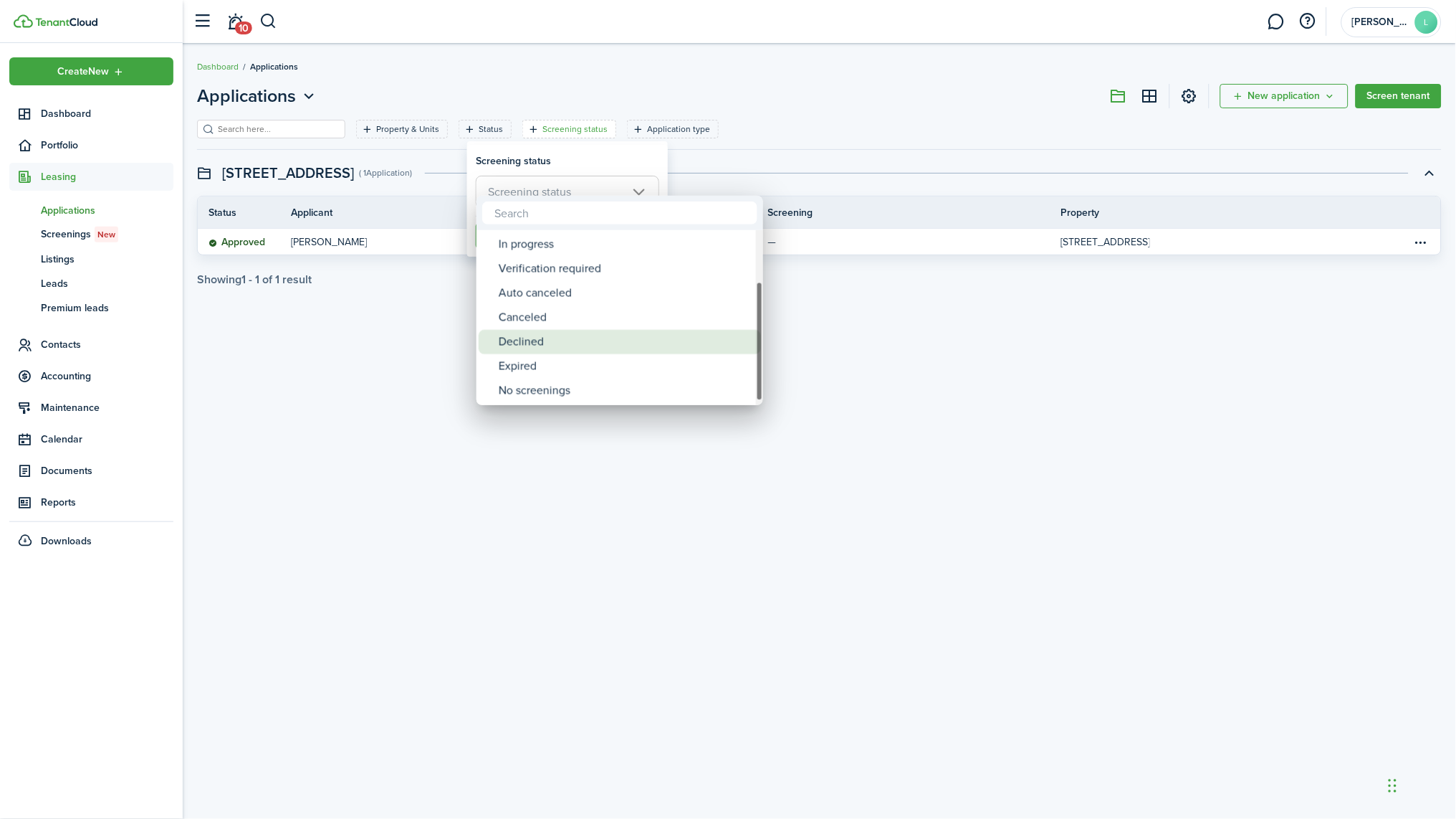
click at [579, 340] on div "Declined" at bounding box center [625, 342] width 254 height 25
type input "Declined"
click at [862, 345] on div at bounding box center [728, 410] width 1686 height 1048
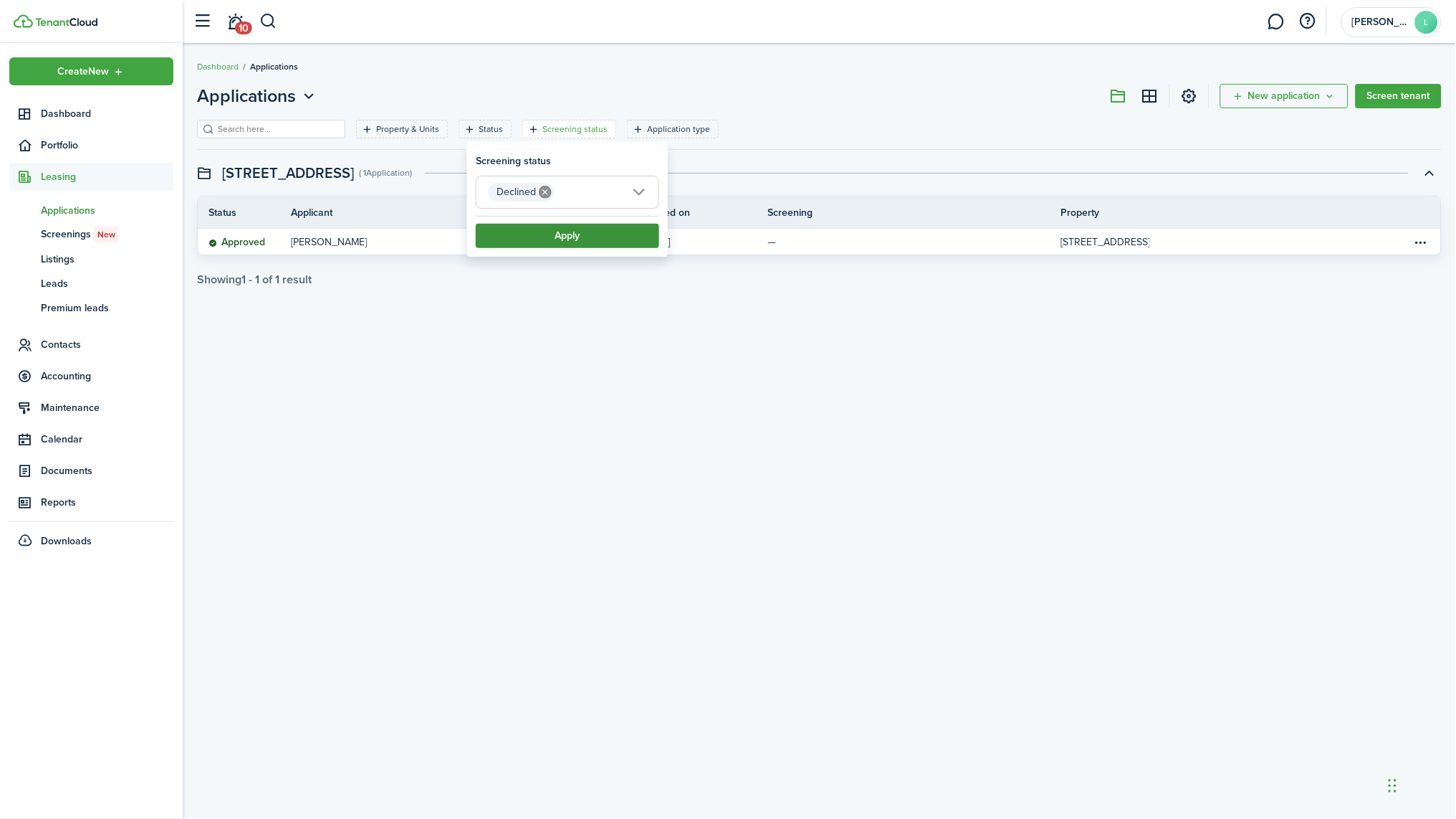
click at [615, 229] on button "Apply" at bounding box center [568, 235] width 183 height 25
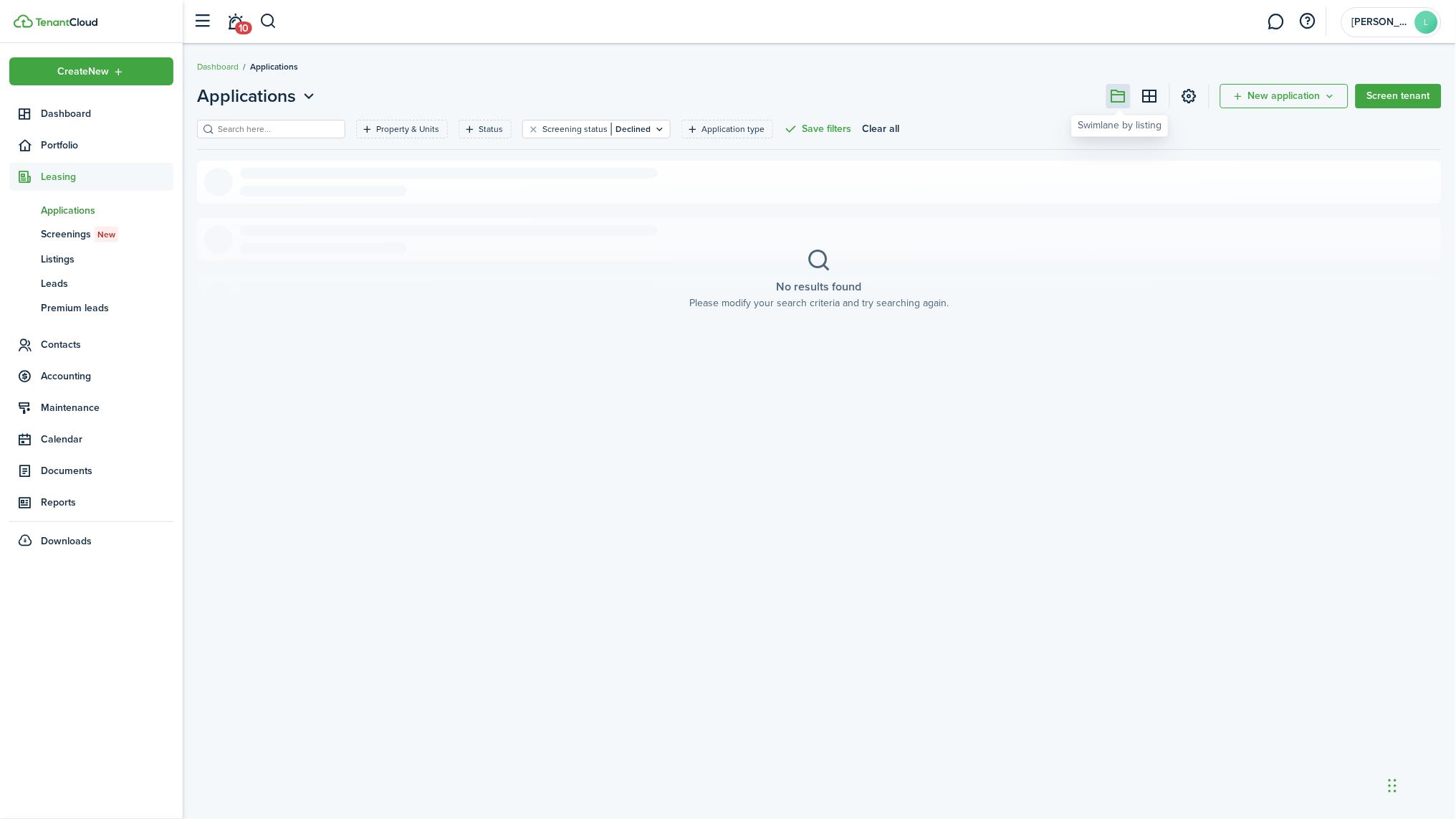
click at [1113, 97] on button at bounding box center [1118, 96] width 25 height 25
